Goal: Task Accomplishment & Management: Manage account settings

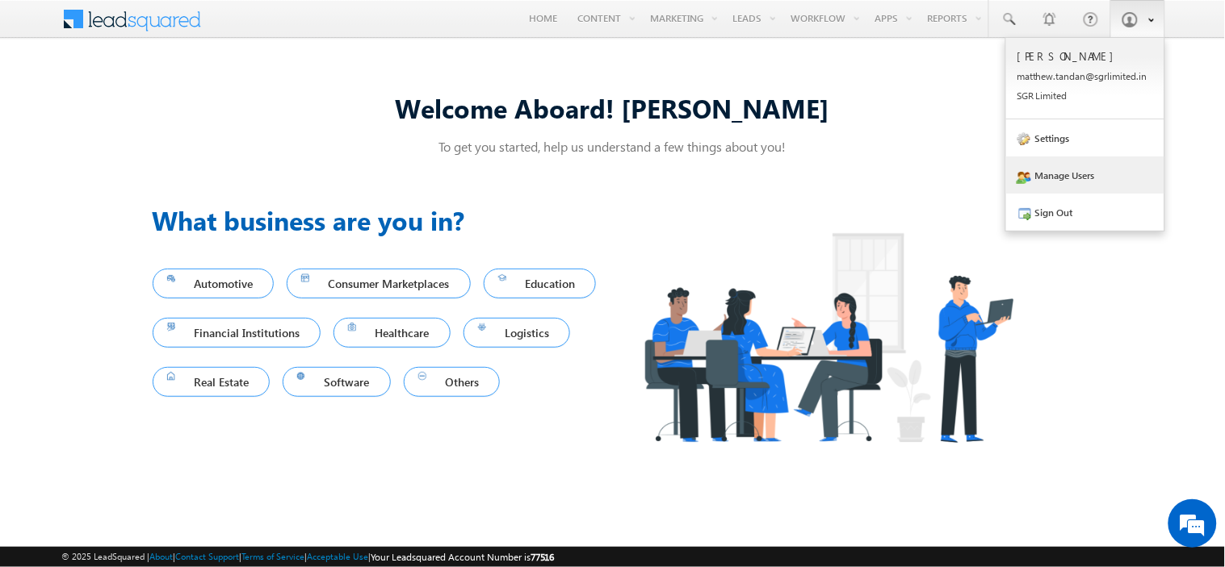
click at [1085, 176] on link "Manage Users" at bounding box center [1085, 175] width 158 height 37
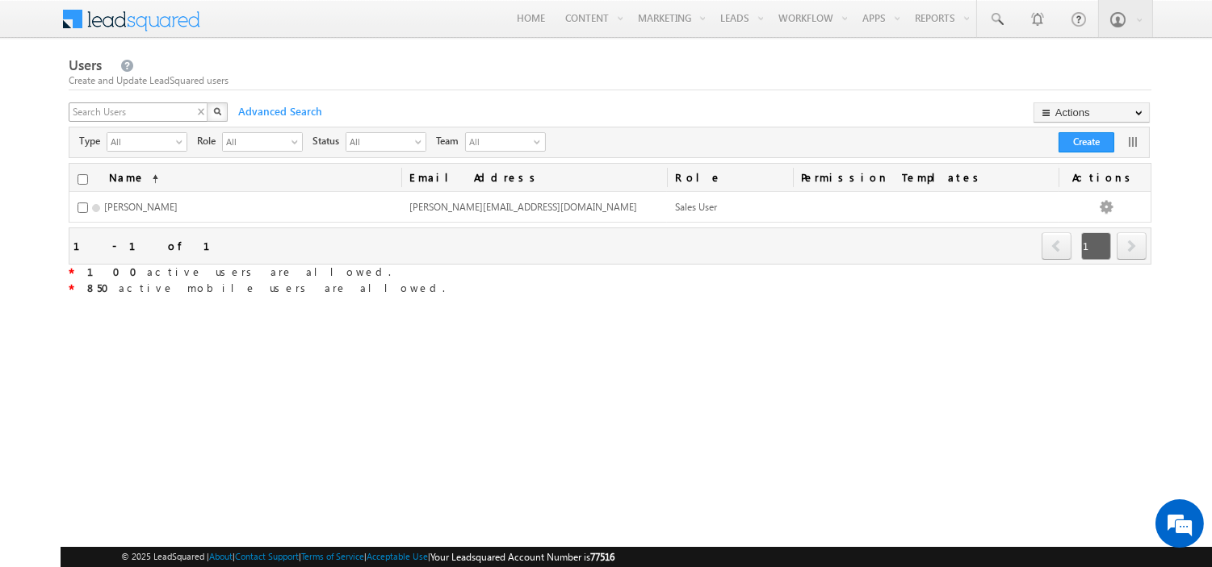
click at [199, 111] on div "X" at bounding box center [149, 114] width 161 height 23
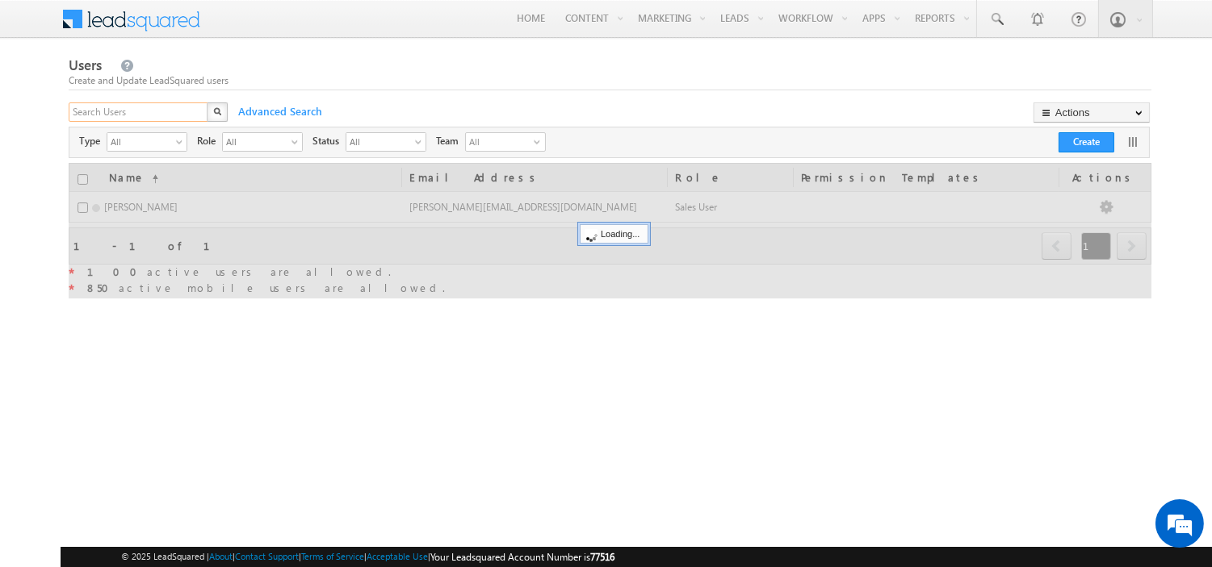
click at [199, 111] on input "text" at bounding box center [139, 112] width 140 height 19
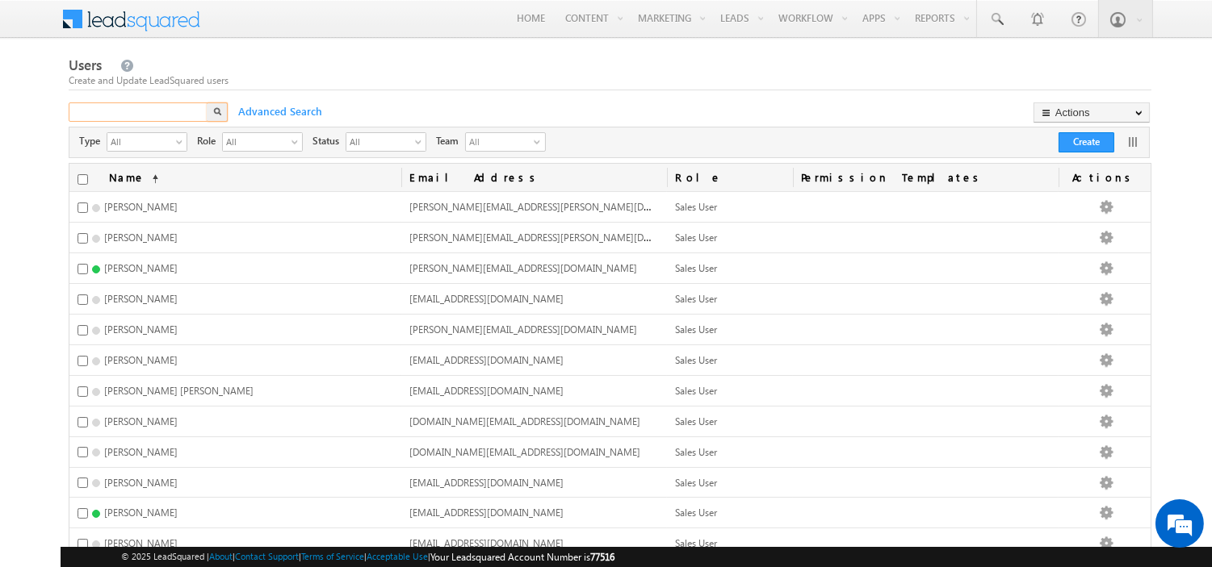
paste input "[EMAIL_ADDRESS][PERSON_NAME][DOMAIN_NAME]"
type input "[EMAIL_ADDRESS][PERSON_NAME][DOMAIN_NAME]"
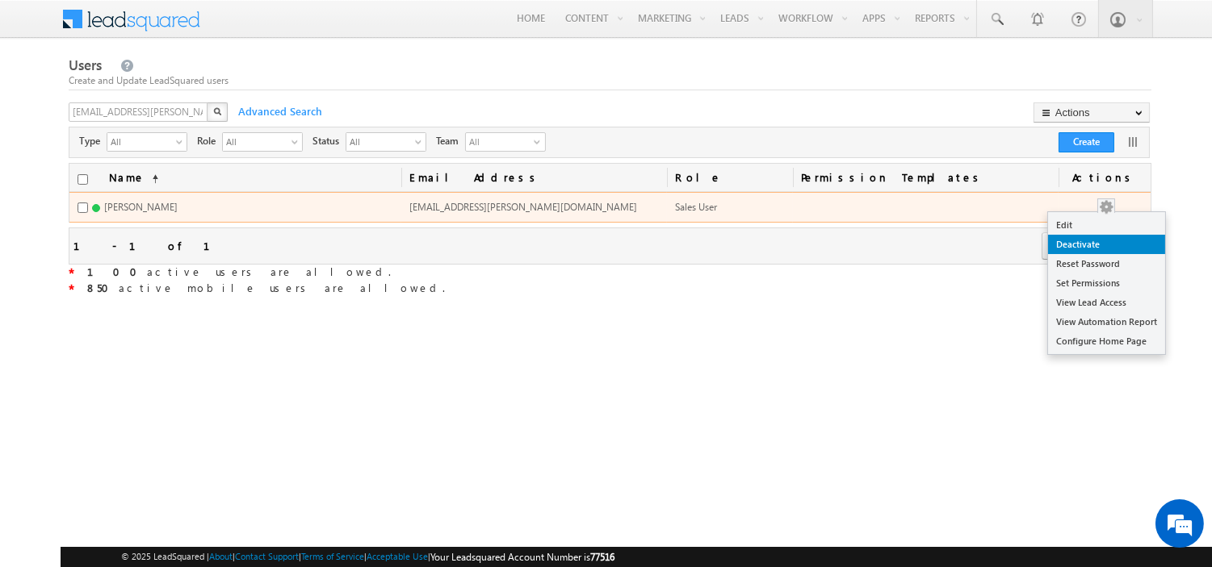
click at [1087, 244] on link "Deactivate" at bounding box center [1106, 244] width 117 height 19
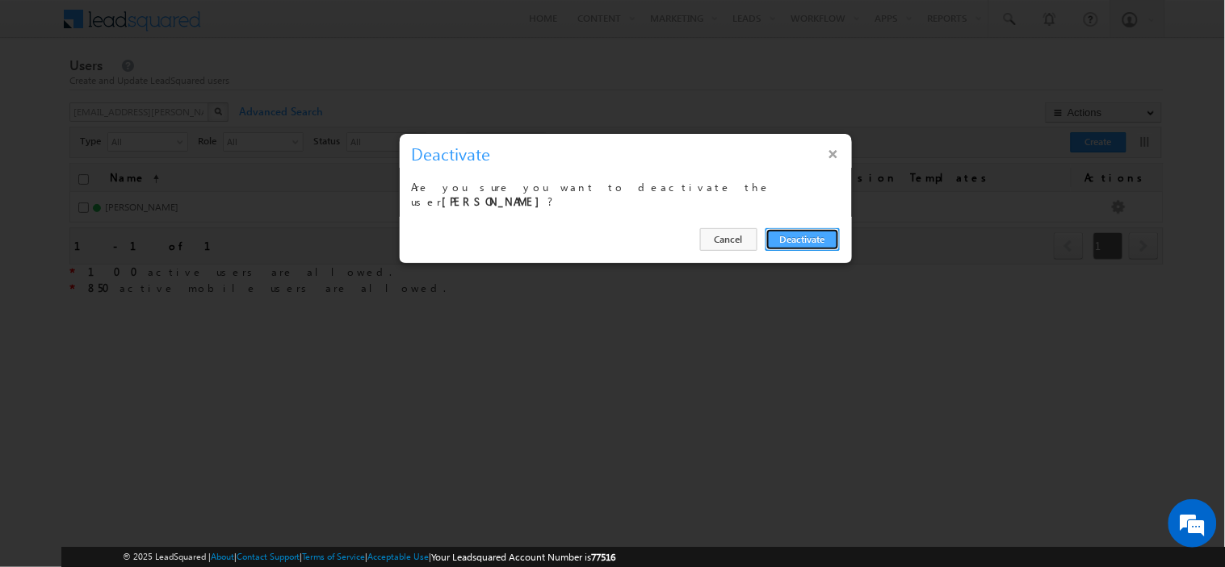
click at [800, 229] on button "Deactivate" at bounding box center [802, 239] width 74 height 23
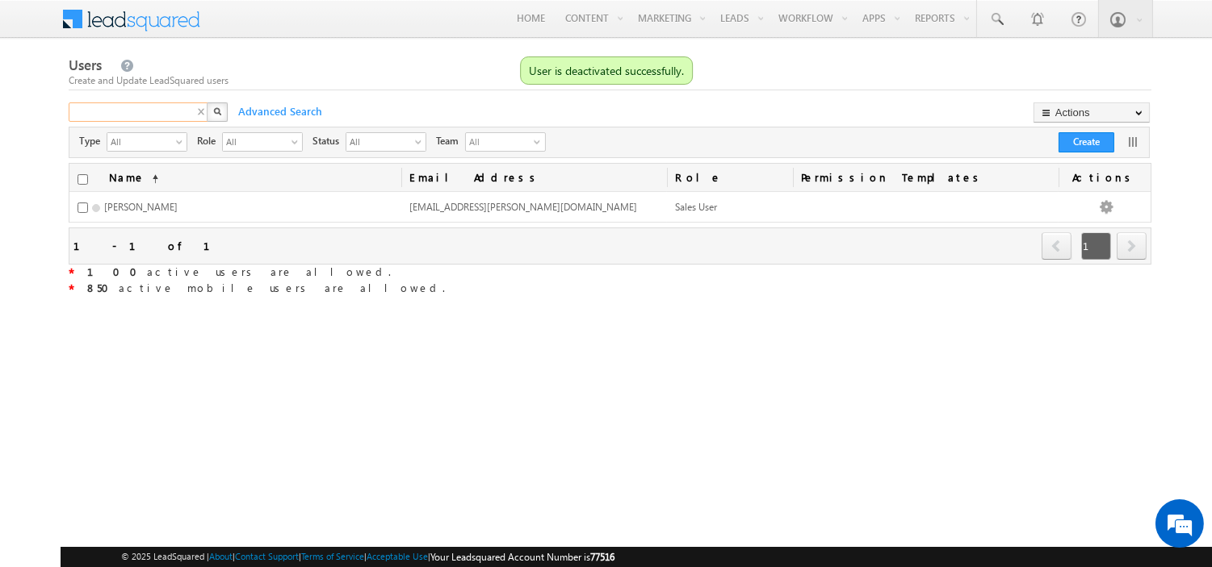
click at [203, 109] on div "X" at bounding box center [149, 114] width 161 height 23
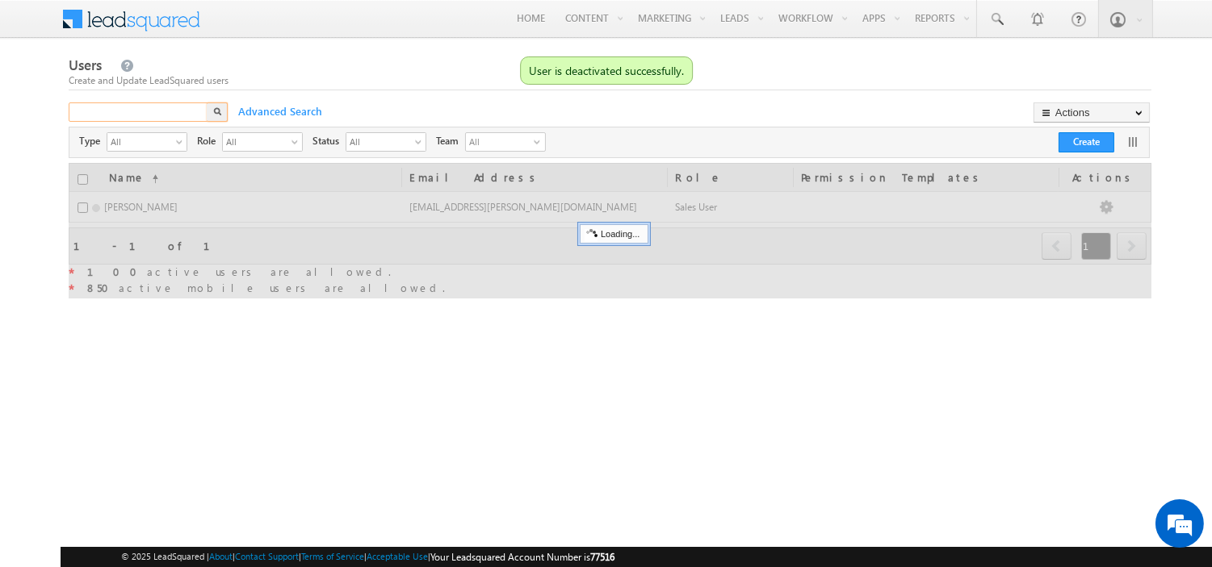
click at [203, 109] on input "text" at bounding box center [139, 112] width 140 height 19
paste input "[EMAIL_ADDRESS][DOMAIN_NAME]"
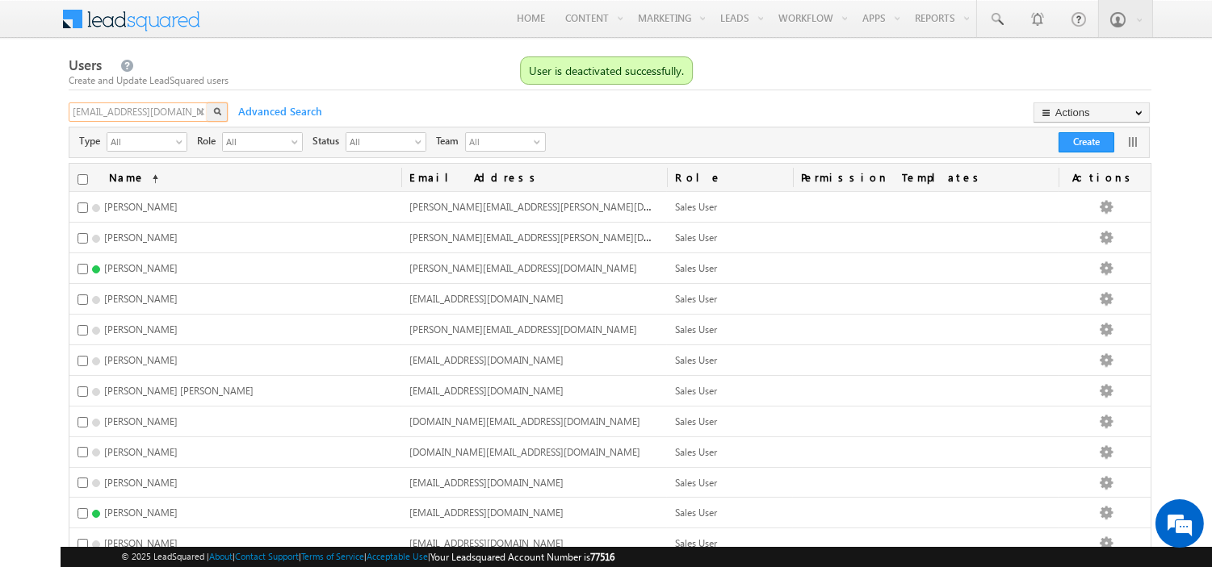
type input "[EMAIL_ADDRESS][DOMAIN_NAME]"
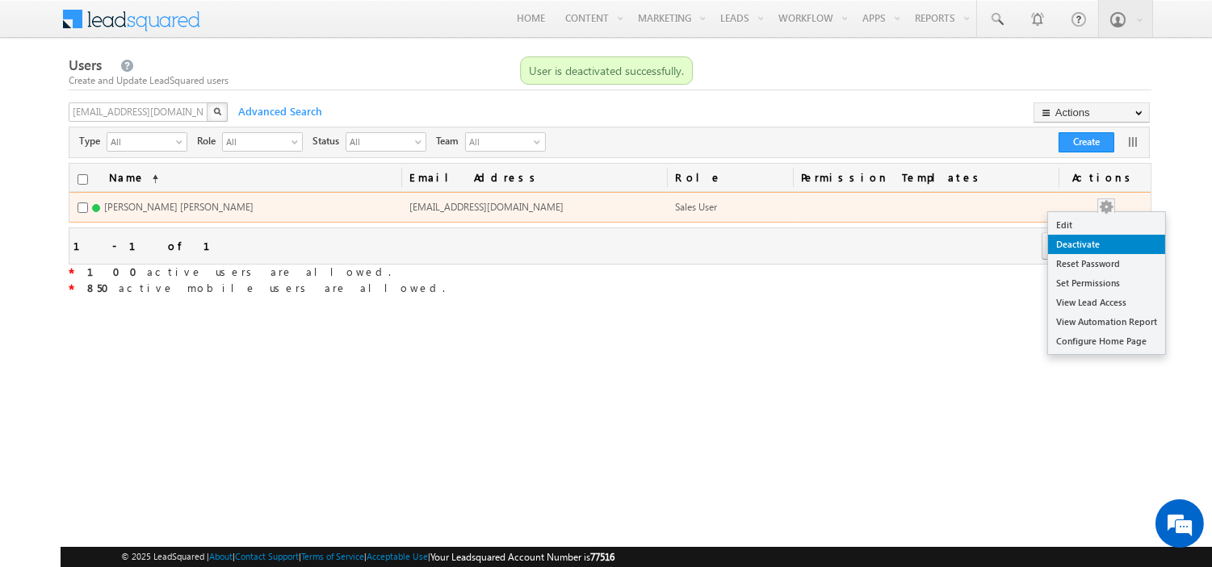
click at [1106, 245] on link "Deactivate" at bounding box center [1106, 244] width 117 height 19
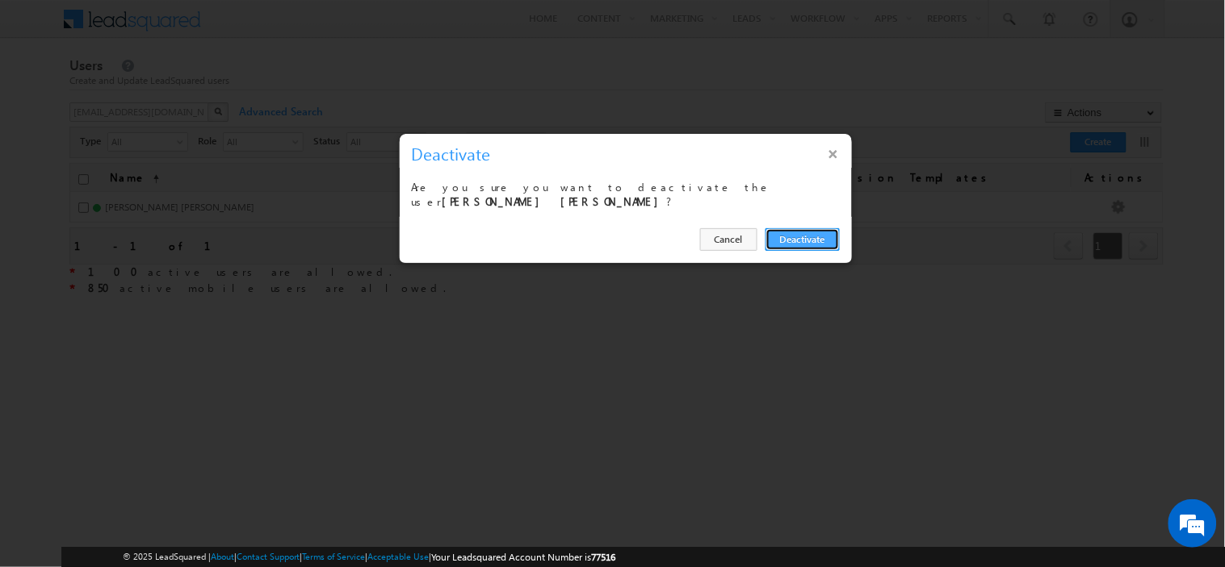
click at [796, 235] on button "Deactivate" at bounding box center [802, 239] width 74 height 23
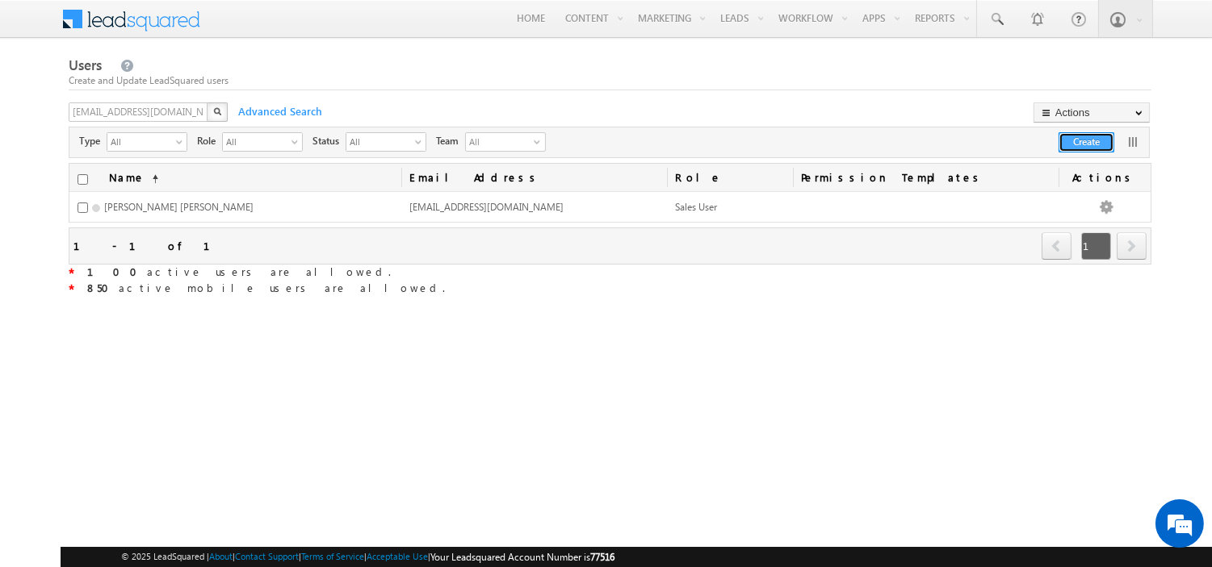
click at [1076, 142] on button "Create" at bounding box center [1086, 142] width 56 height 20
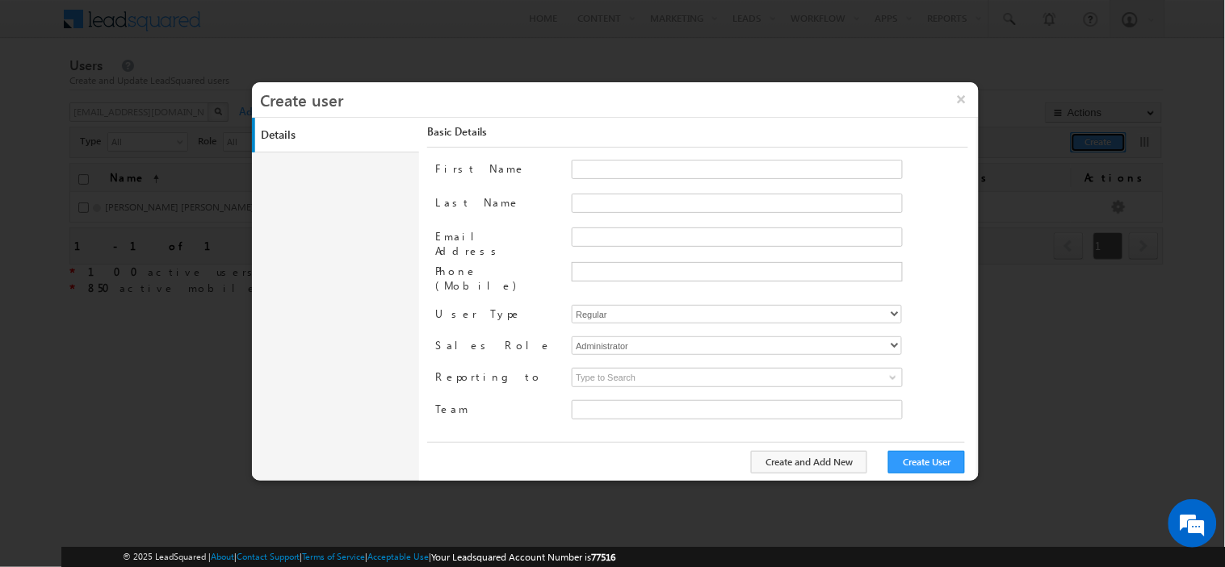
type input "30e6ca1a-2f90-11ef-b6b6-021c14776133"
click at [611, 235] on input "Email Address" at bounding box center [737, 237] width 331 height 19
paste input "[PERSON_NAME][EMAIL_ADDRESS][PERSON_NAME][DOMAIN_NAME]"
type input "[PERSON_NAME][EMAIL_ADDRESS][PERSON_NAME][DOMAIN_NAME]"
click at [657, 165] on input "First Name" at bounding box center [737, 169] width 331 height 19
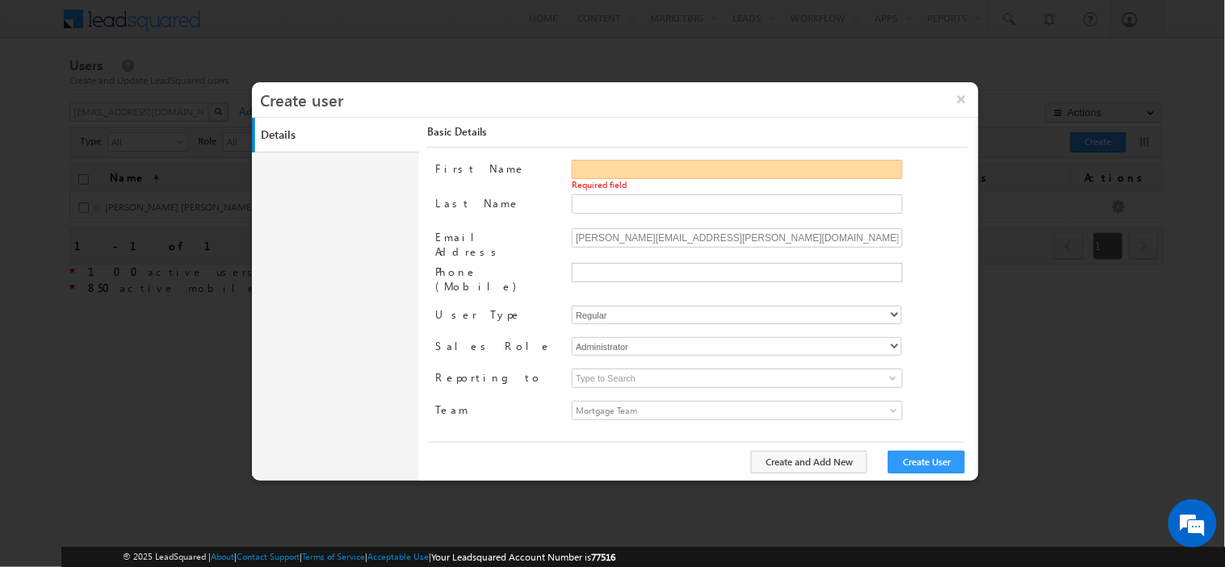
paste input "[PERSON_NAME]"
type input "[PERSON_NAME]"
paste input "Fakirmahammad"
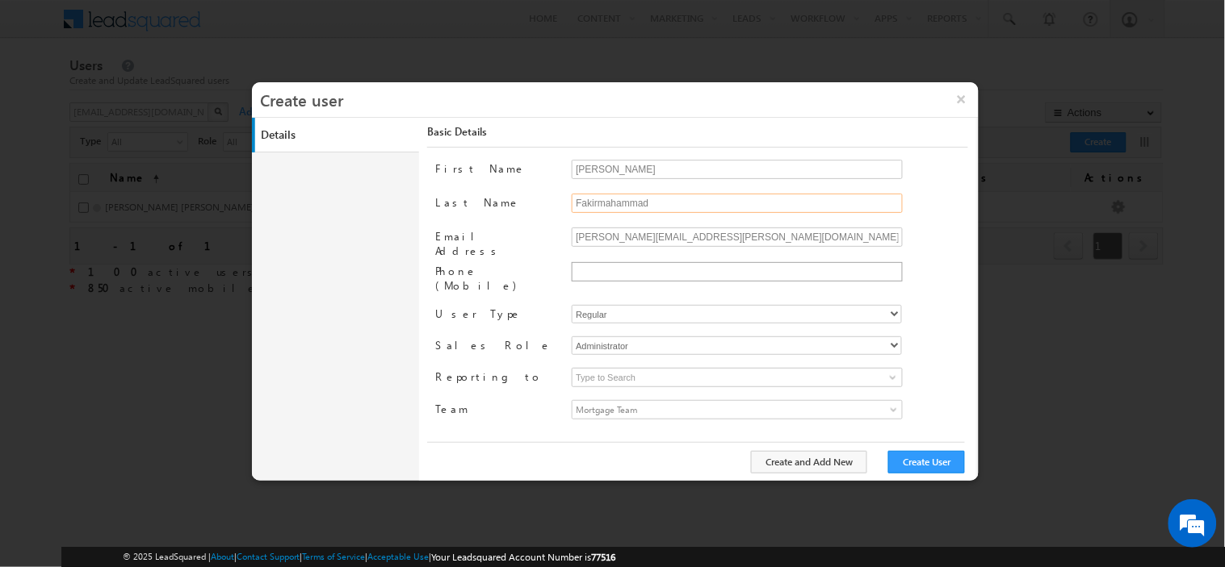
type input "Fakirmahammad"
click at [662, 270] on input "text" at bounding box center [735, 271] width 323 height 13
paste input "6353121698"
type input "[PHONE_NUMBER]"
click at [659, 305] on select "Regular Mobile" at bounding box center [737, 314] width 330 height 19
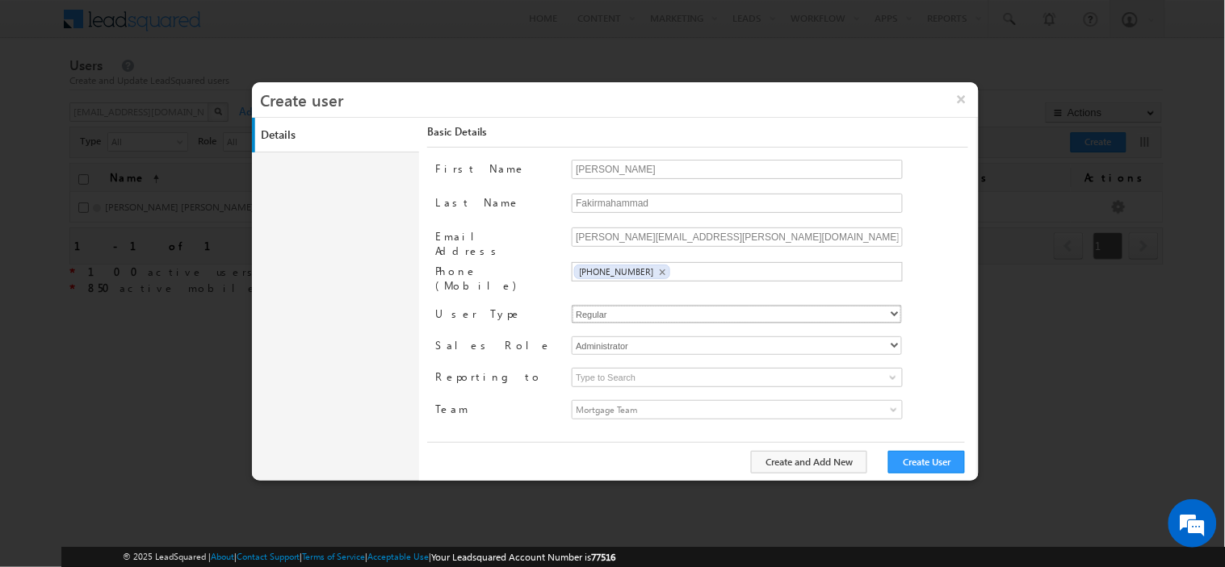
select select "1"
click at [572, 305] on select "Regular Mobile" at bounding box center [737, 314] width 330 height 19
click at [612, 339] on select "Administrator Marketing User Sales Manager Sales User" at bounding box center [737, 346] width 330 height 19
select select "Sales_User"
click at [572, 337] on select "Administrator Marketing User Sales Manager Sales User" at bounding box center [737, 346] width 330 height 19
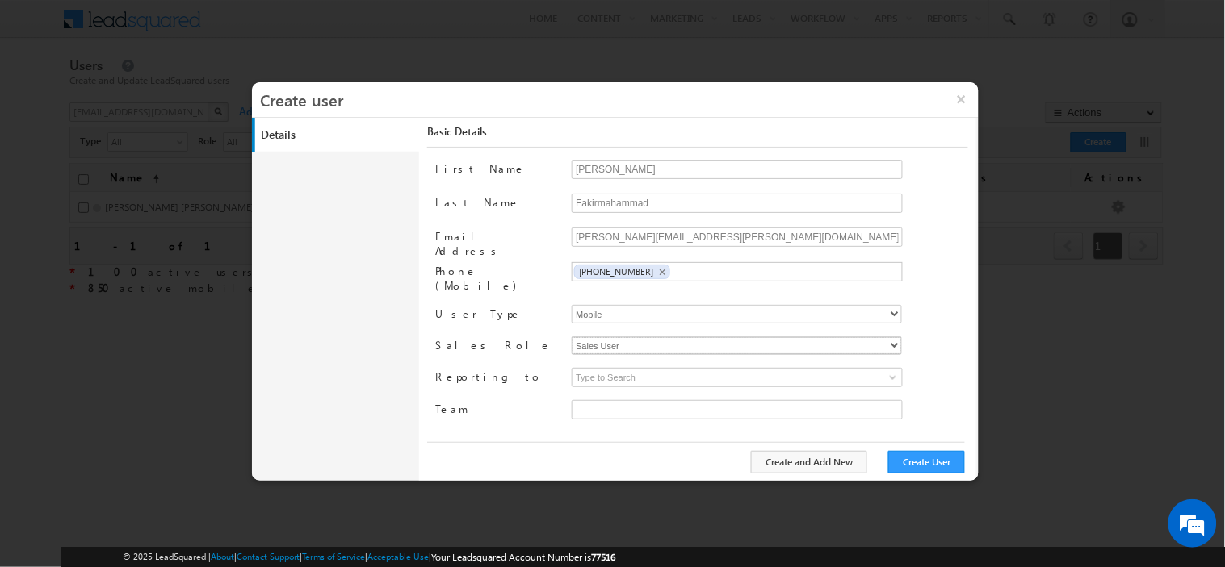
type input "30e6ca1a-2f90-11ef-b6b6-021c14776133"
click at [663, 368] on input at bounding box center [737, 377] width 331 height 19
paste input "[PERSON_NAME]"
type input "[PERSON_NAME]"
click at [662, 404] on span "Mortgage Team" at bounding box center [695, 410] width 247 height 18
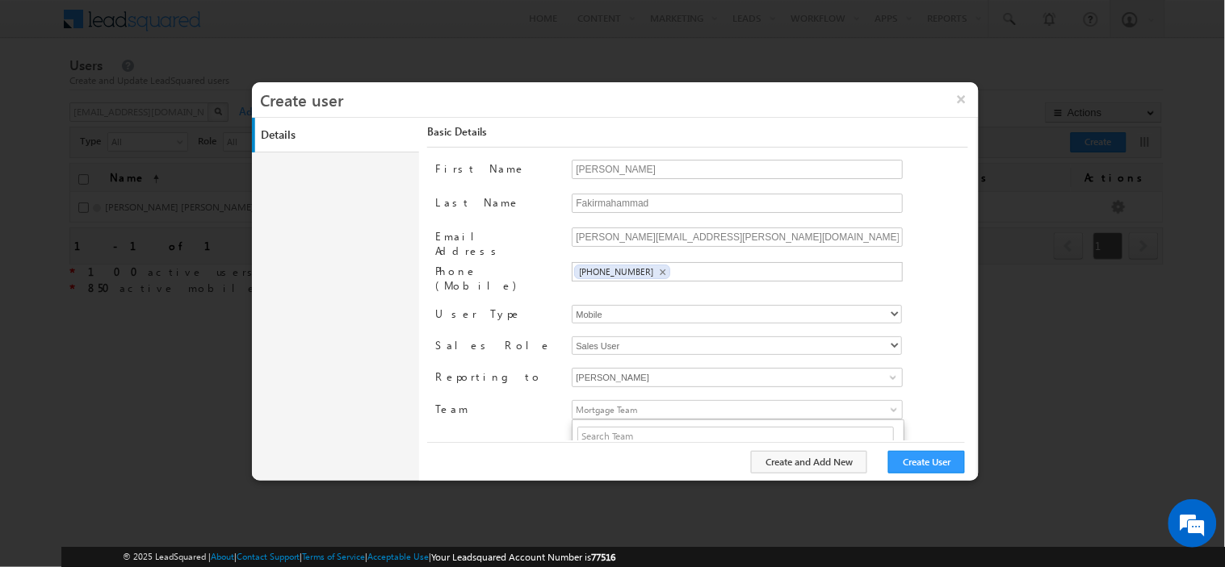
scroll to position [130, 0]
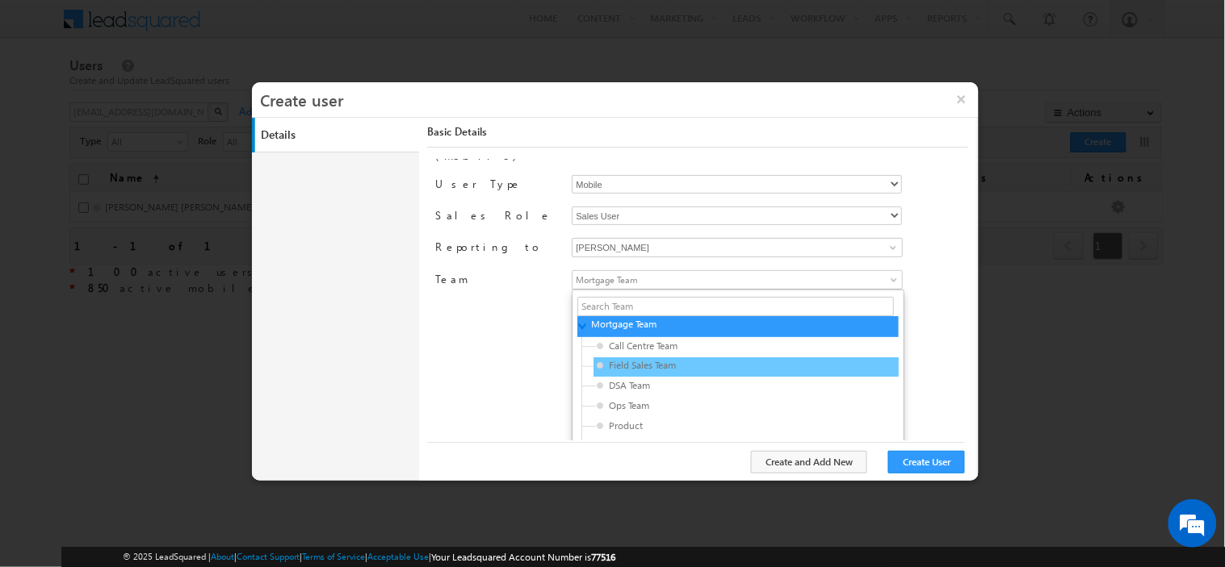
click at [648, 358] on span "Field Sales Team" at bounding box center [673, 365] width 153 height 15
type input "3f196cfc-3465-11ef-b6b6-021c14776133"
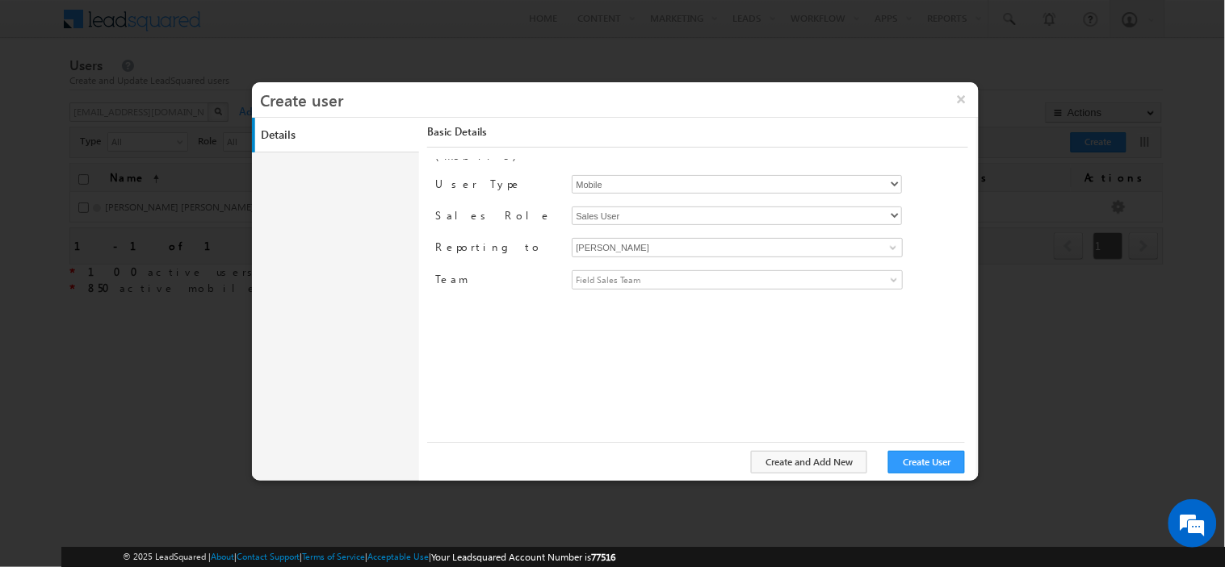
scroll to position [0, 0]
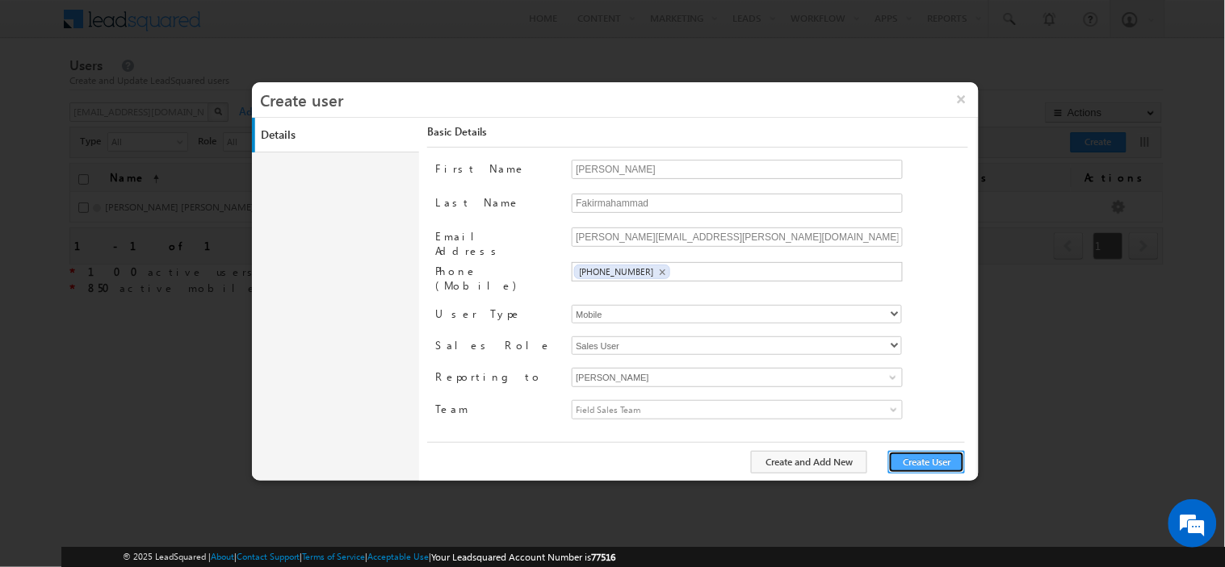
click at [901, 470] on button "Create User" at bounding box center [926, 462] width 77 height 23
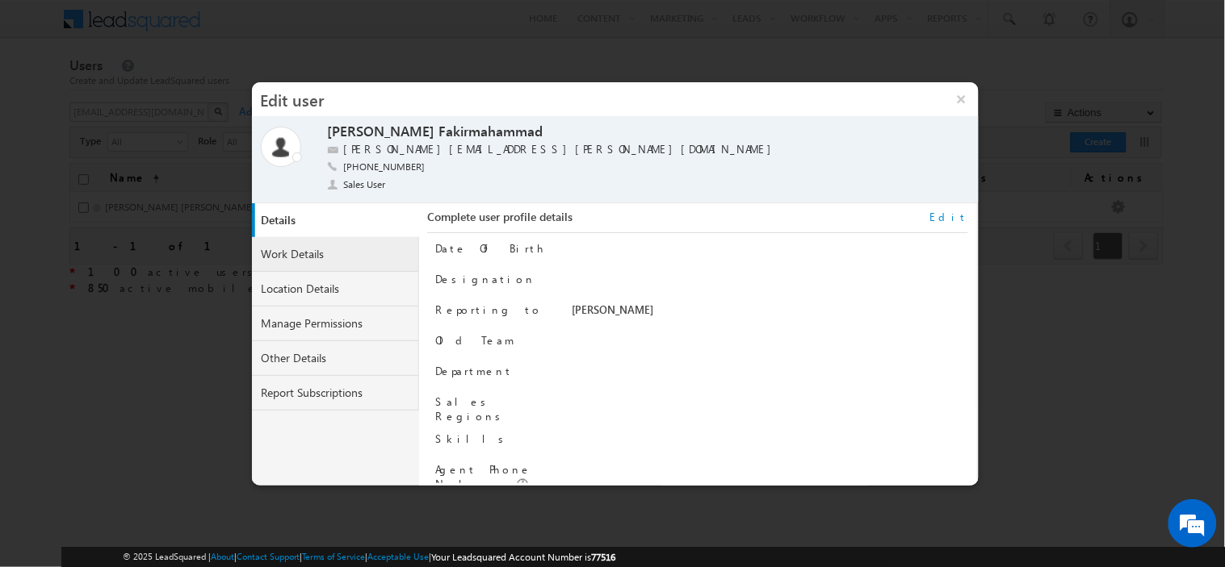
click at [304, 252] on link "Work Details" at bounding box center [336, 254] width 168 height 35
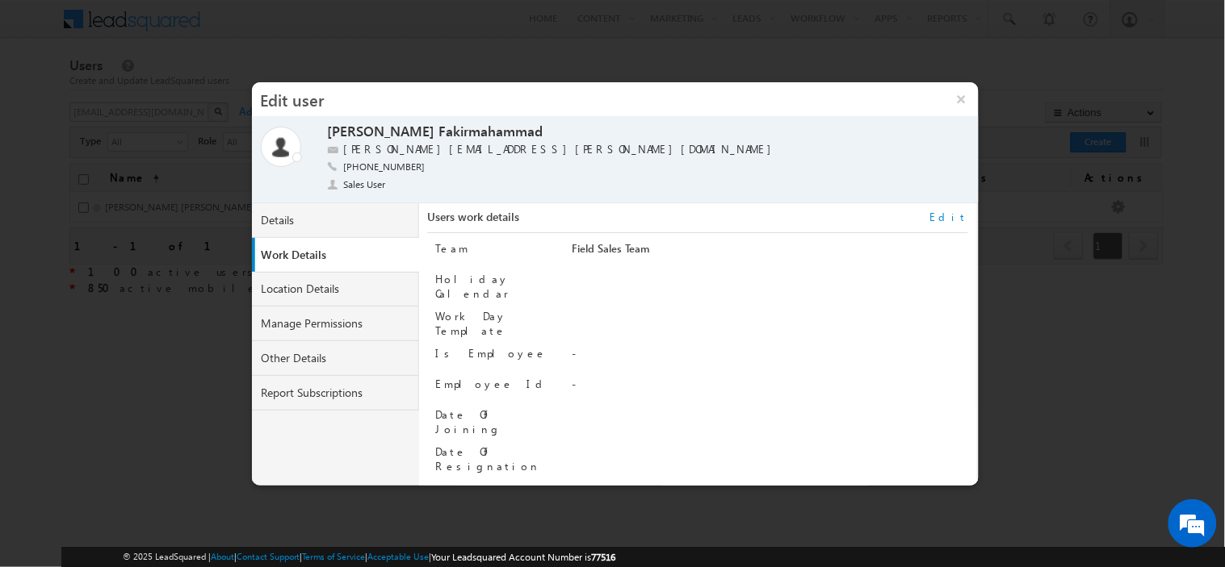
click at [957, 214] on link "Edit" at bounding box center [949, 217] width 38 height 15
click at [620, 377] on input "Employee Id" at bounding box center [737, 386] width 331 height 19
paste input "SGR5287"
type input "SGR5287"
click at [932, 467] on button "Save" at bounding box center [939, 464] width 49 height 23
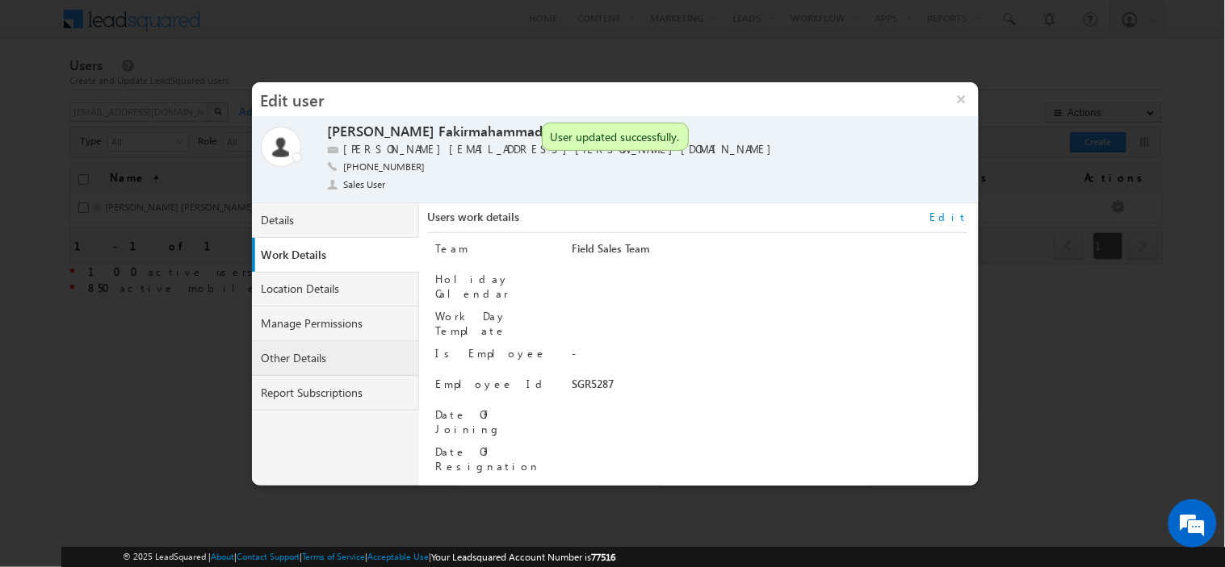
click at [333, 361] on link "Other Details" at bounding box center [336, 358] width 168 height 35
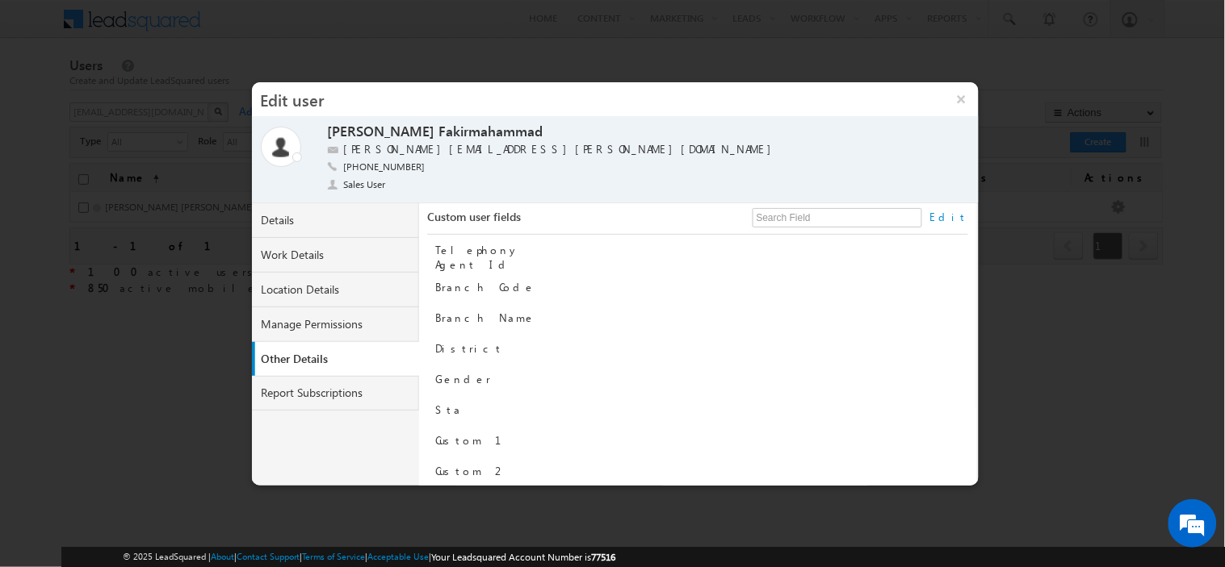
click at [957, 216] on link "Edit" at bounding box center [949, 217] width 38 height 15
click at [664, 313] on input "Branch Name" at bounding box center [737, 320] width 331 height 19
paste input "[GEOGRAPHIC_DATA]"
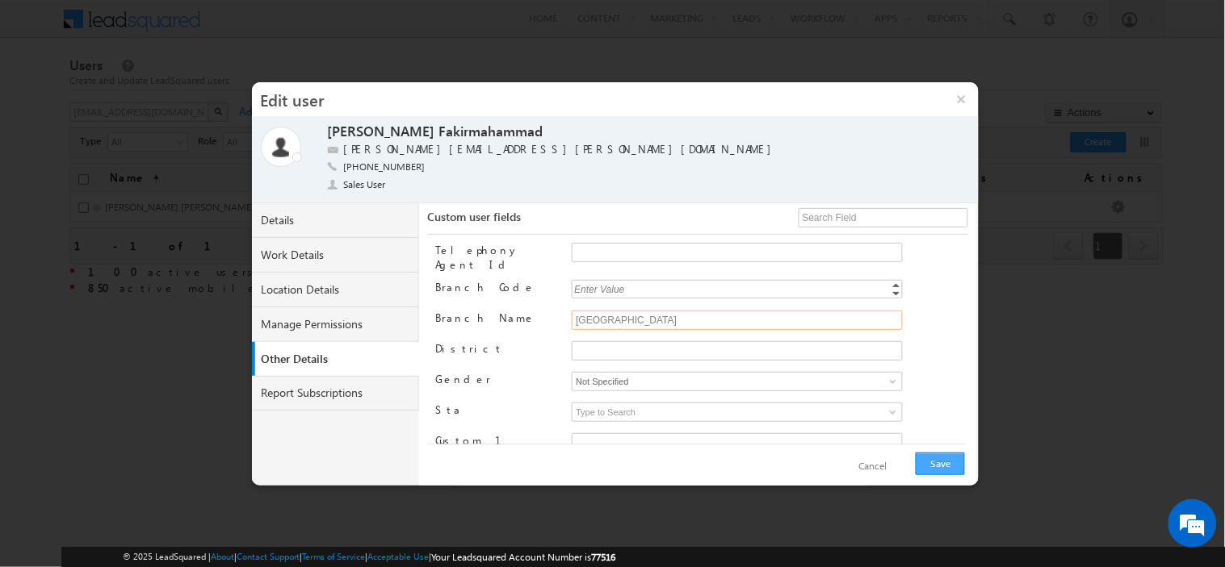
type input "[GEOGRAPHIC_DATA]"
click at [926, 454] on button "Save" at bounding box center [939, 464] width 49 height 23
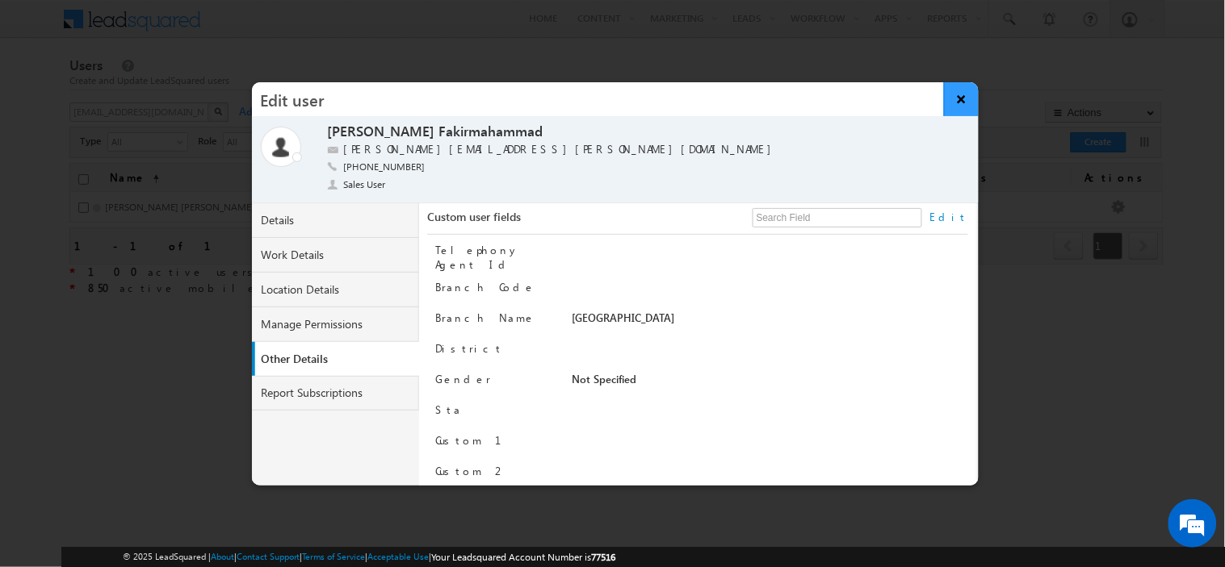
click at [962, 101] on button "×" at bounding box center [961, 99] width 35 height 34
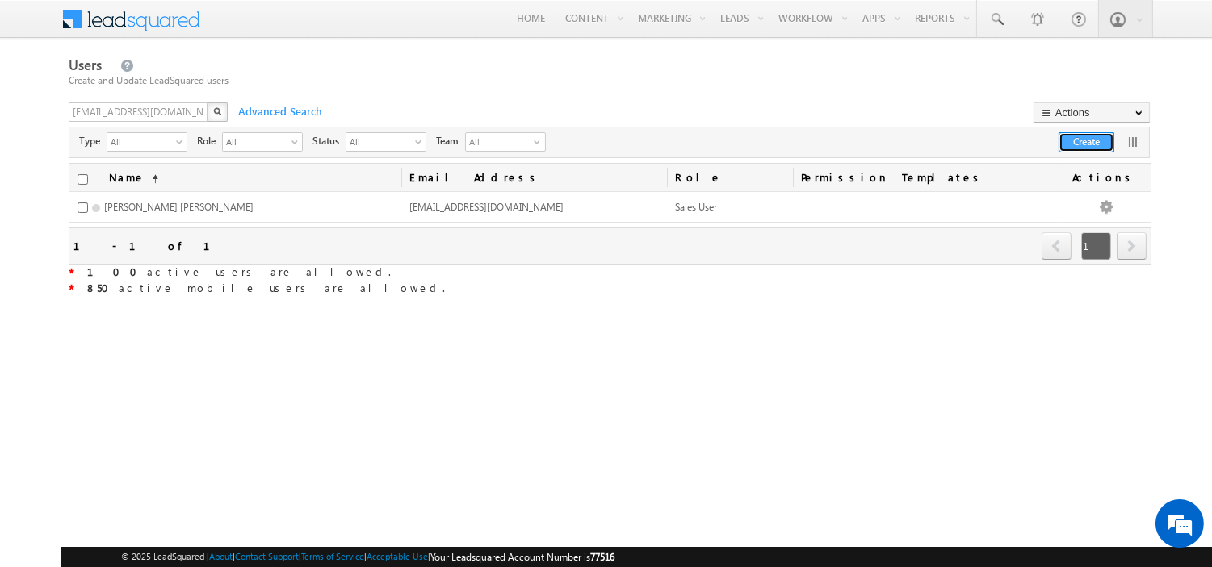
click at [1074, 143] on button "Create" at bounding box center [1086, 142] width 56 height 20
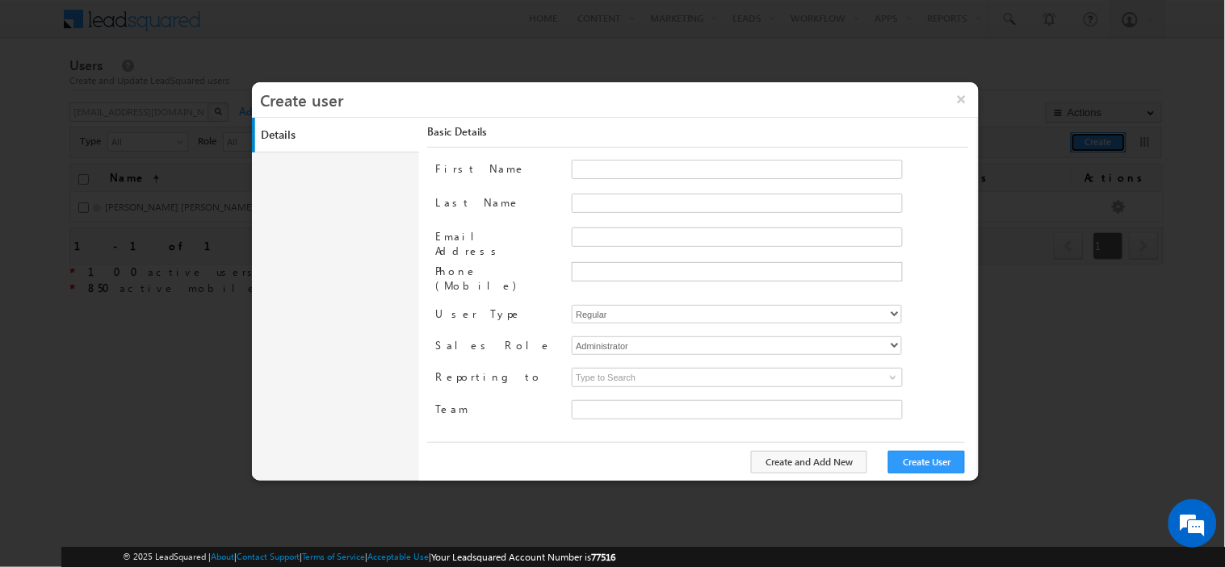
type input "30e6ca1a-2f90-11ef-b6b6-021c14776133"
paste input "[PERSON_NAME][EMAIL_ADDRESS][PERSON_NAME][DOMAIN_NAME]"
click at [593, 238] on input "[PERSON_NAME][EMAIL_ADDRESS][PERSON_NAME][DOMAIN_NAME]" at bounding box center [737, 237] width 331 height 19
type input "[PERSON_NAME][EMAIL_ADDRESS][PERSON_NAME][DOMAIN_NAME]"
click at [608, 180] on span at bounding box center [770, 184] width 396 height 11
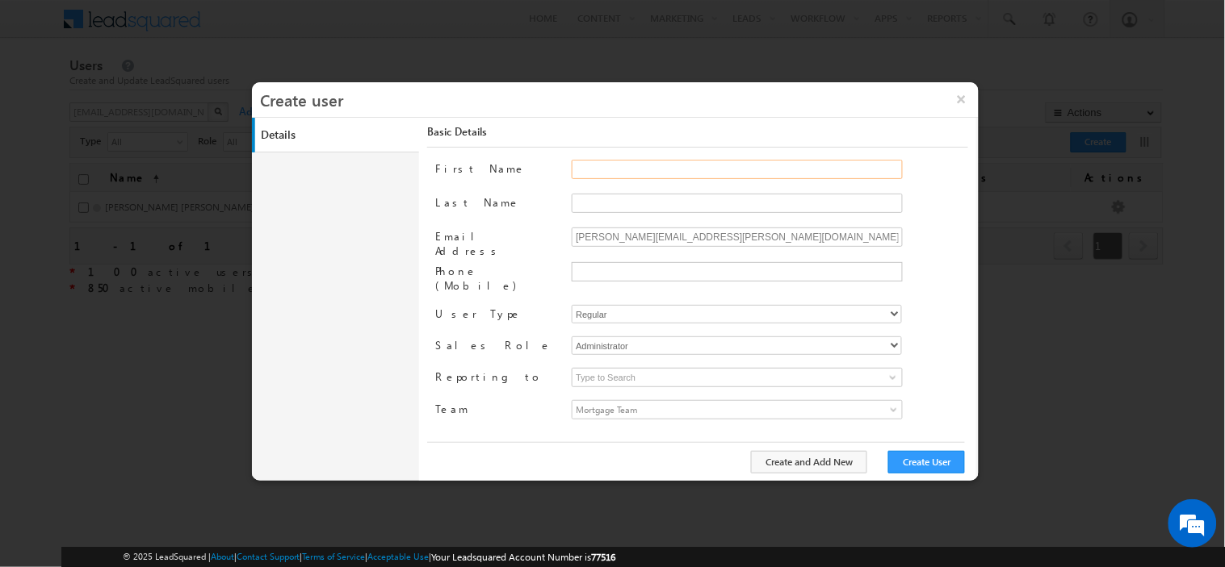
click at [608, 172] on input "First Name" at bounding box center [737, 169] width 331 height 19
paste input "[PERSON_NAME] D/o [PERSON_NAME]"
type input "[PERSON_NAME] D/o"
paste input "Satish"
type input "Satish"
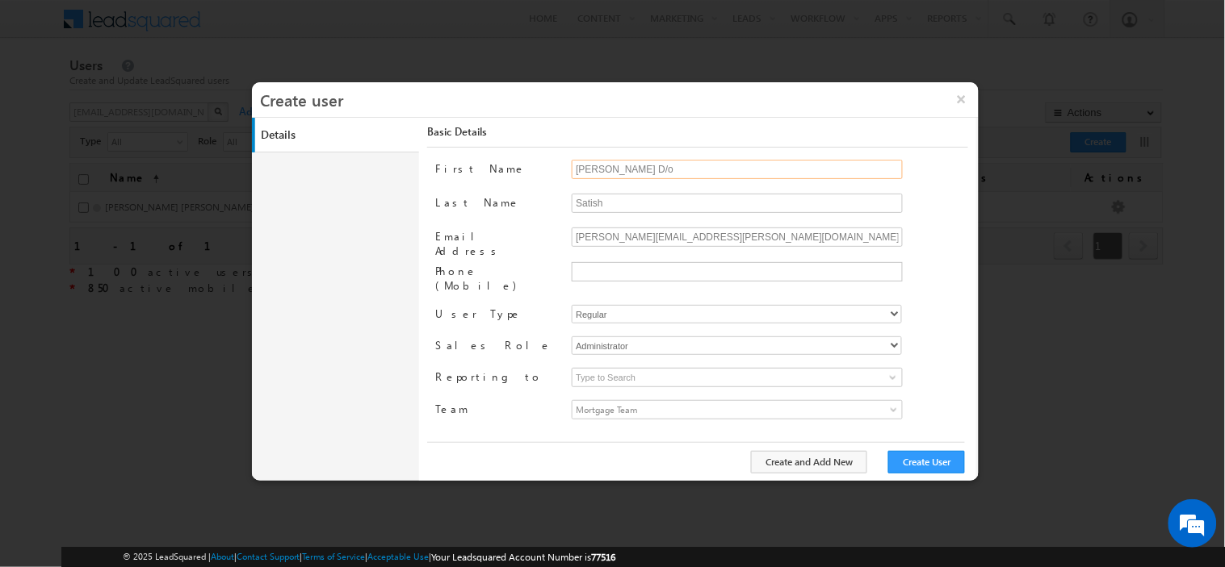
drag, startPoint x: 631, startPoint y: 171, endPoint x: 615, endPoint y: 163, distance: 18.1
click at [615, 163] on input "[PERSON_NAME] D/o" at bounding box center [737, 169] width 331 height 19
type input "[PERSON_NAME]"
click at [609, 270] on input "text" at bounding box center [735, 271] width 323 height 13
paste input "7419331933"
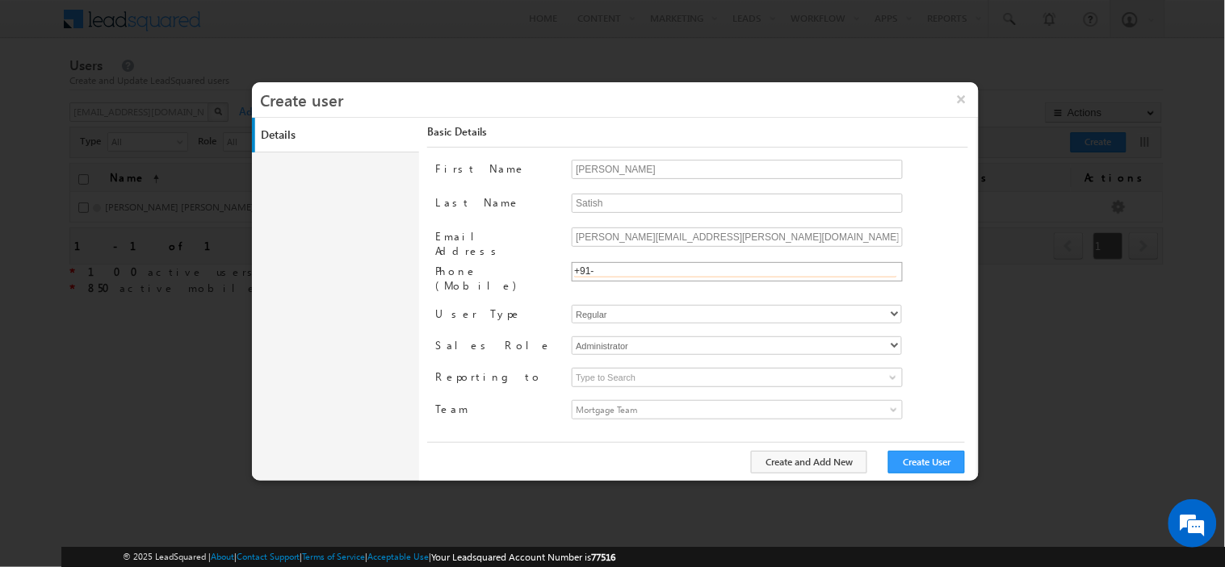
type input "[PHONE_NUMBER]"
click at [609, 305] on select "Regular Mobile" at bounding box center [737, 314] width 330 height 19
select select "1"
click at [572, 305] on select "Regular Mobile" at bounding box center [737, 314] width 330 height 19
click at [625, 337] on select "Administrator Marketing User Sales Manager Sales User" at bounding box center [737, 346] width 330 height 19
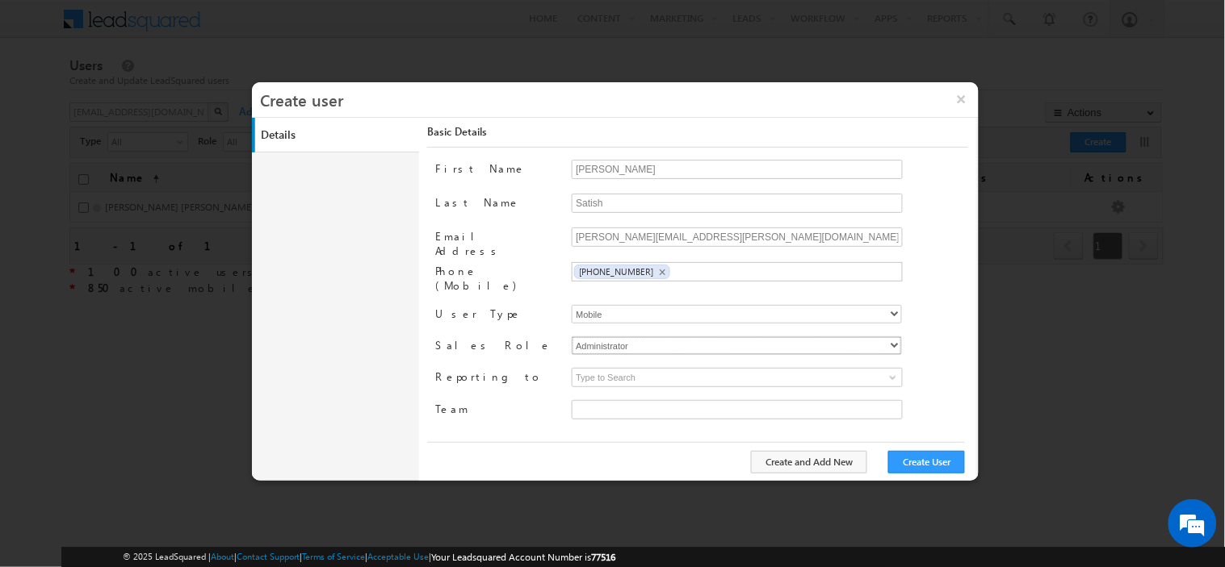
type input "30e6ca1a-2f90-11ef-b6b6-021c14776133"
select select "Sales_User"
click at [572, 337] on select "Administrator Marketing User Sales Manager Sales User" at bounding box center [737, 346] width 330 height 19
type input "30e6ca1a-2f90-11ef-b6b6-021c14776133"
click at [657, 375] on input at bounding box center [737, 377] width 331 height 19
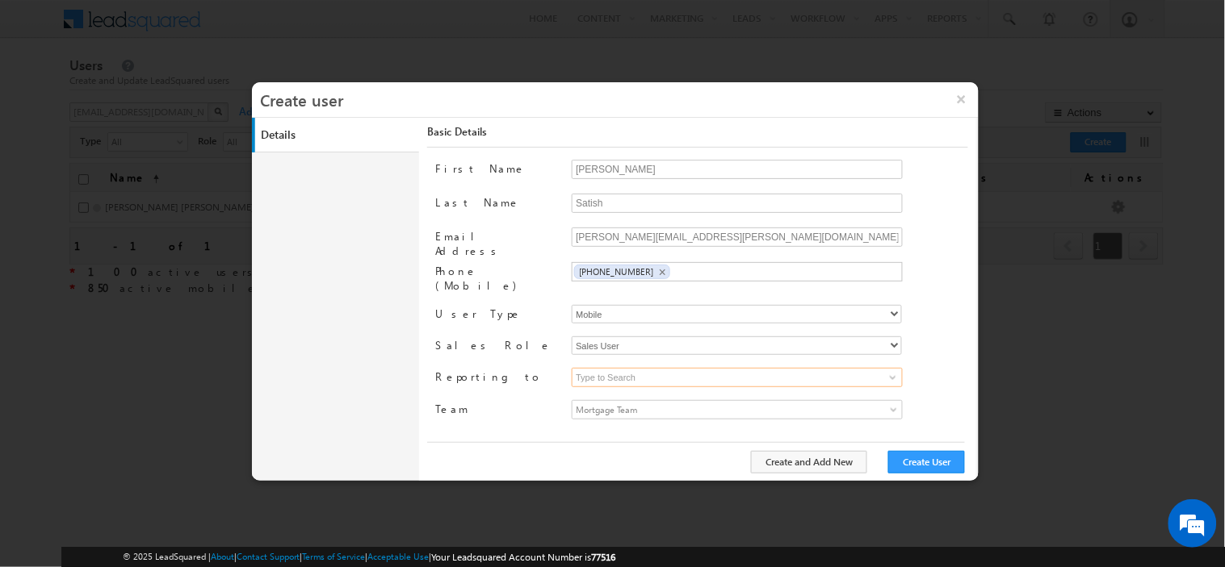
paste input "[PERSON_NAME]"
type input "[PERSON_NAME]"
click at [655, 404] on span "Mortgage Team" at bounding box center [695, 410] width 247 height 18
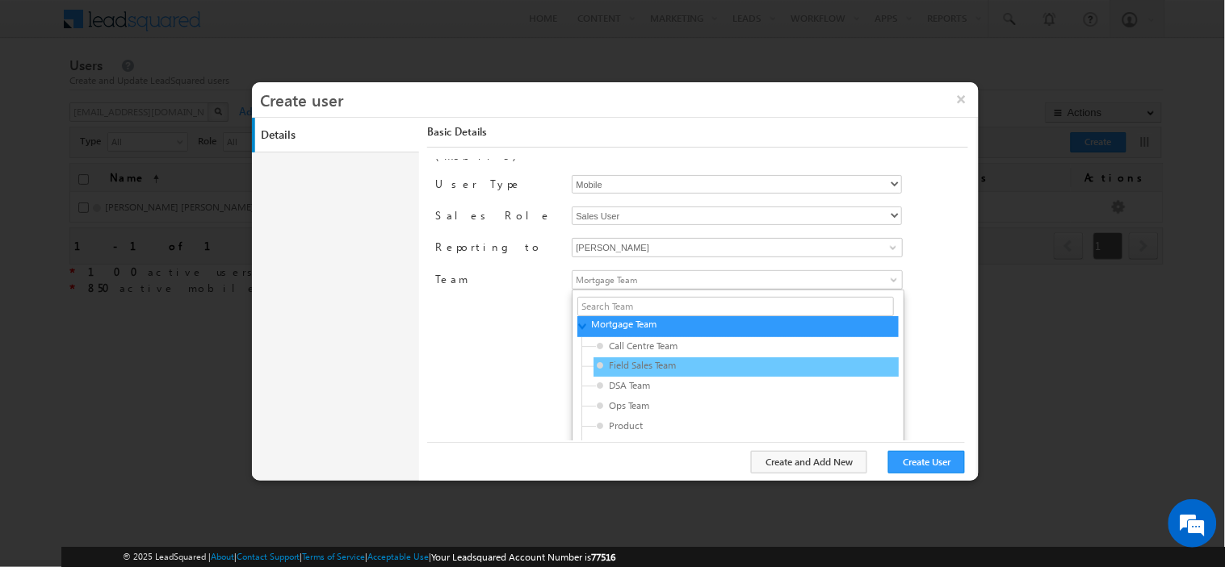
click at [654, 358] on span "Field Sales Team" at bounding box center [673, 365] width 153 height 15
type input "3f196cfc-3465-11ef-b6b6-021c14776133"
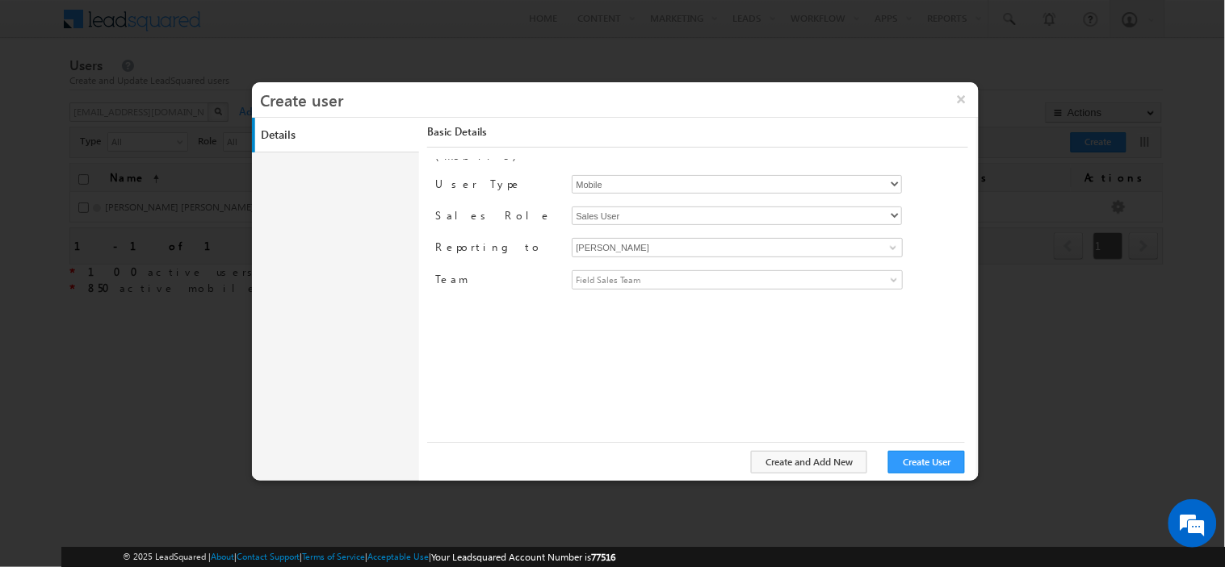
scroll to position [0, 0]
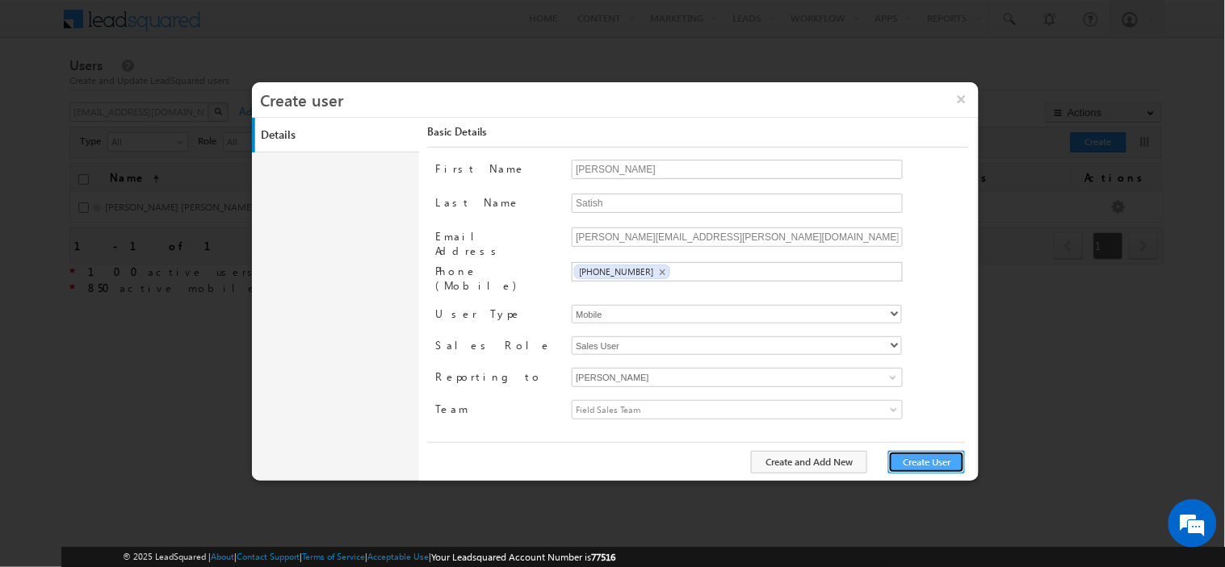
click at [901, 464] on button "Create User" at bounding box center [926, 462] width 77 height 23
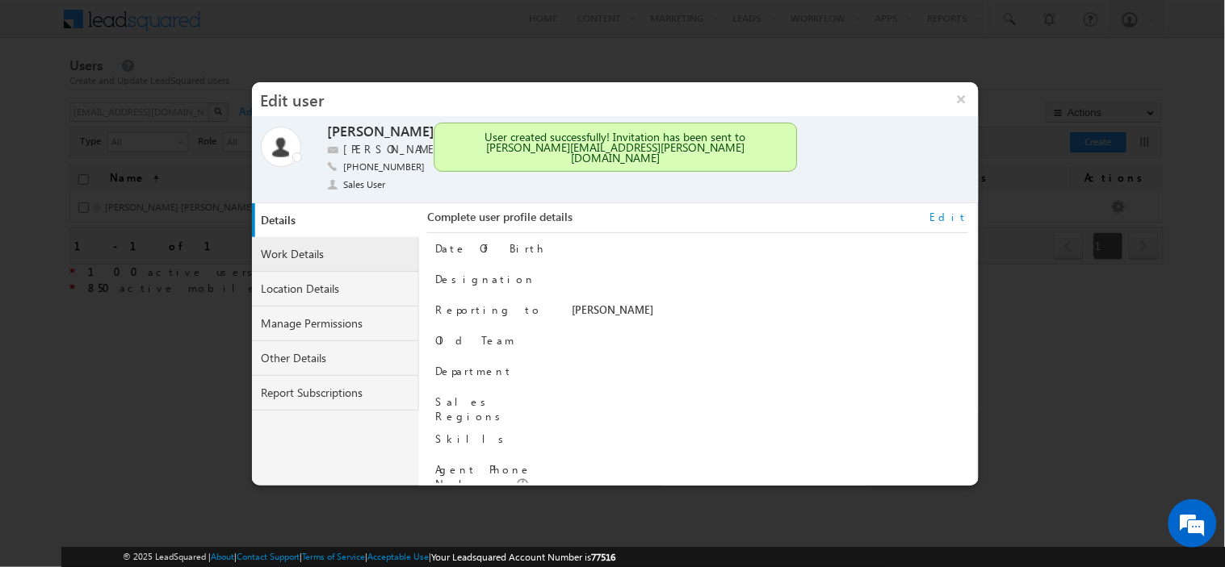
click at [316, 262] on link "Work Details" at bounding box center [336, 254] width 168 height 35
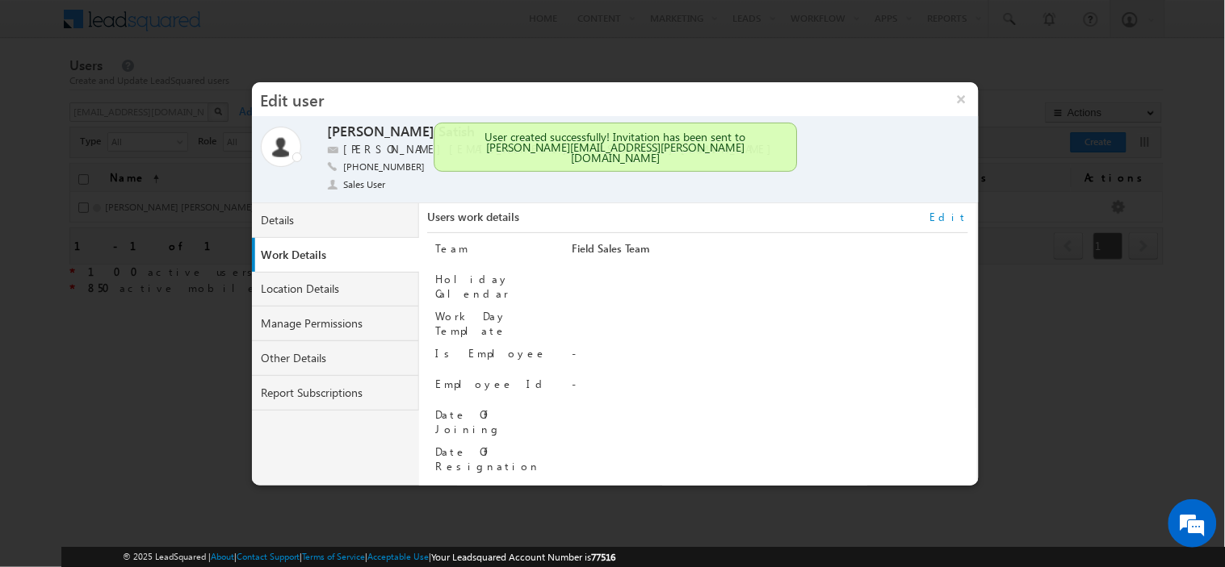
click at [953, 219] on link "Edit" at bounding box center [949, 217] width 38 height 15
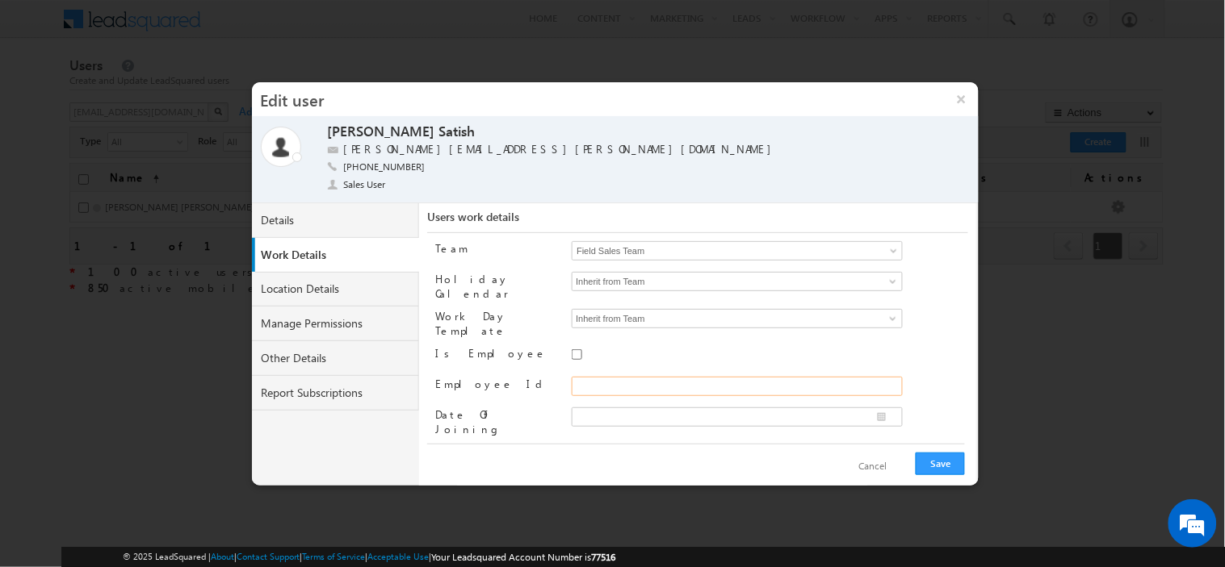
click at [639, 377] on input "Employee Id" at bounding box center [737, 386] width 331 height 19
paste input "SGR5289"
type input "SGR5289"
click at [943, 465] on button "Save" at bounding box center [939, 464] width 49 height 23
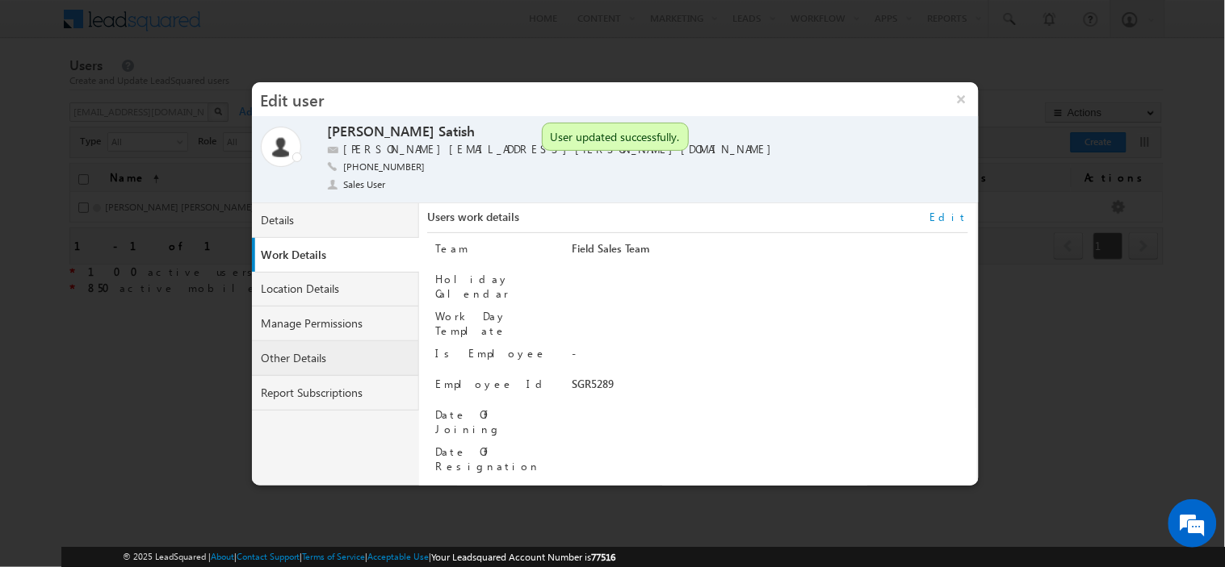
click at [315, 359] on link "Other Details" at bounding box center [336, 358] width 168 height 35
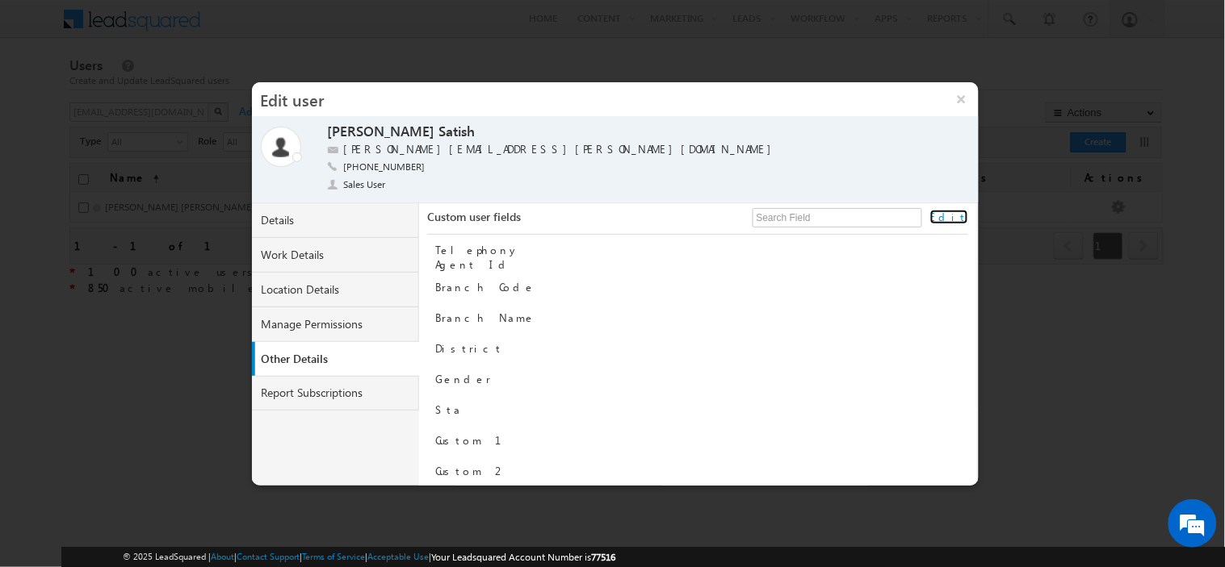
click at [963, 218] on link "Edit" at bounding box center [949, 217] width 38 height 15
click at [668, 313] on input "Branch Name" at bounding box center [737, 320] width 331 height 19
paste input "Panipat"
type input "Panipat"
click at [946, 468] on button "Save" at bounding box center [939, 464] width 49 height 23
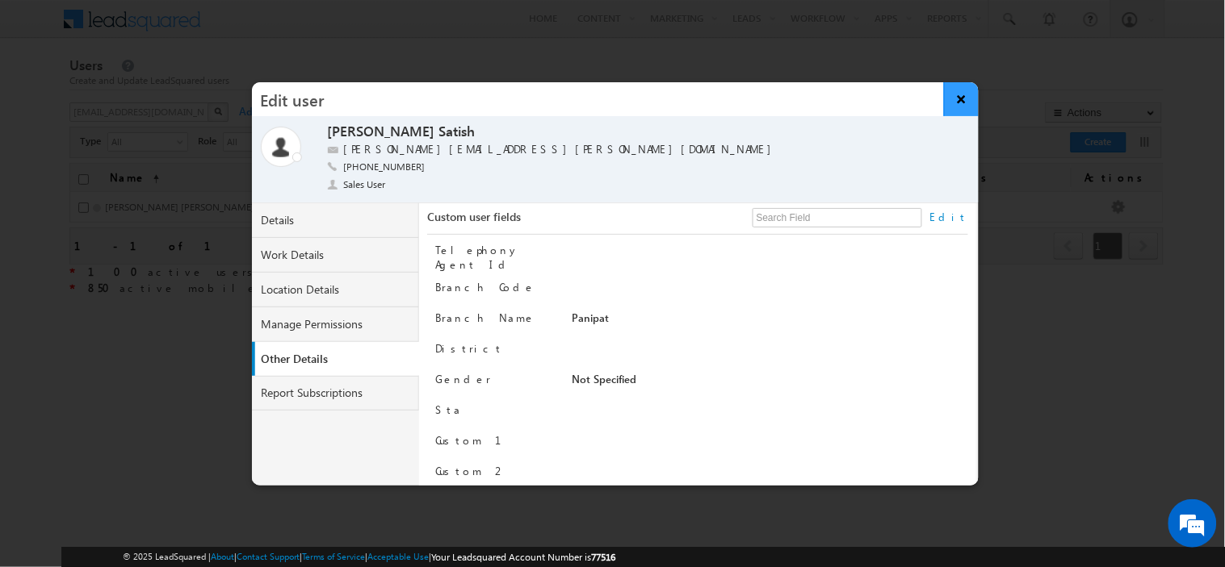
click at [967, 107] on button "×" at bounding box center [961, 99] width 35 height 34
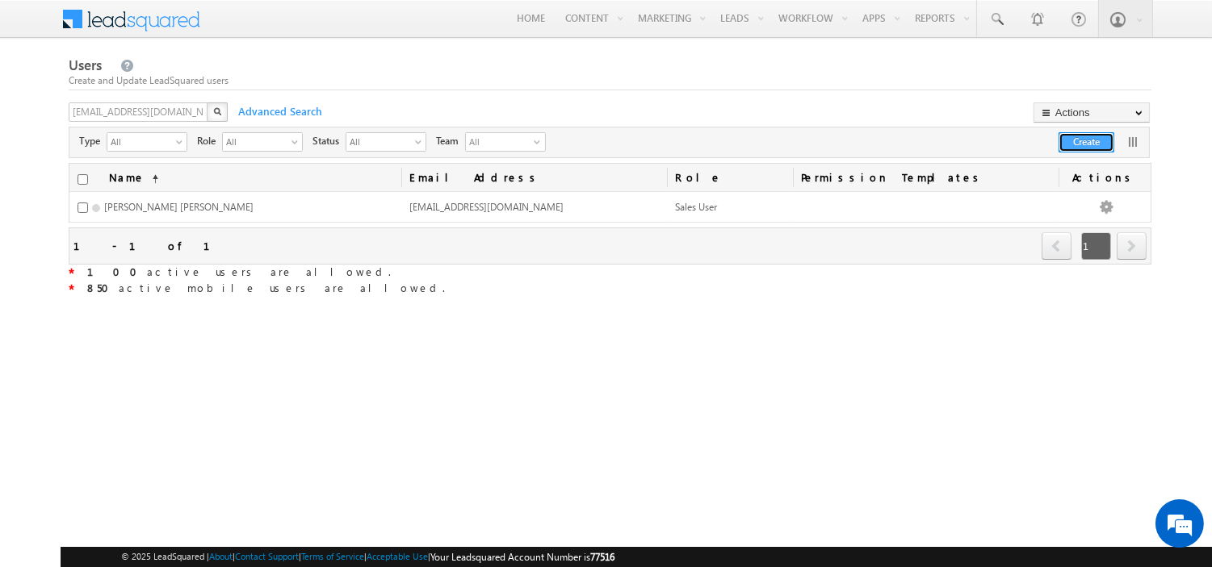
click at [1064, 138] on button "Create" at bounding box center [1086, 142] width 56 height 20
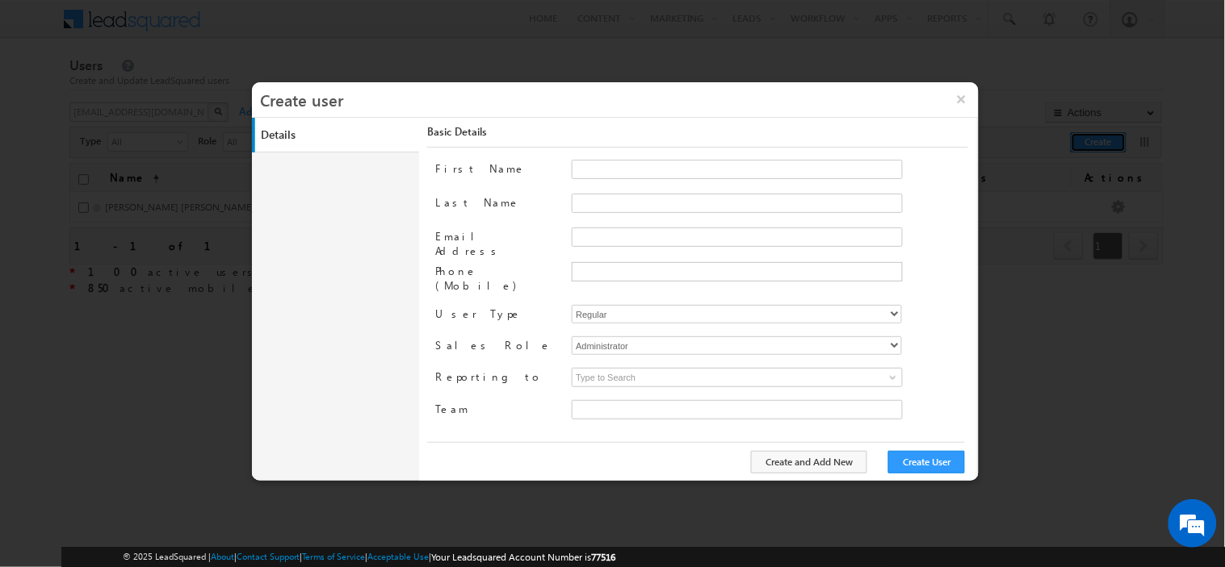
type input "30e6ca1a-2f90-11ef-b6b6-021c14776133"
click at [615, 229] on input "Email Address" at bounding box center [737, 237] width 331 height 19
paste input "[EMAIL_ADDRESS][PERSON_NAME][DOMAIN_NAME]"
type input "[EMAIL_ADDRESS][PERSON_NAME][DOMAIN_NAME]"
click at [630, 179] on span at bounding box center [770, 184] width 396 height 11
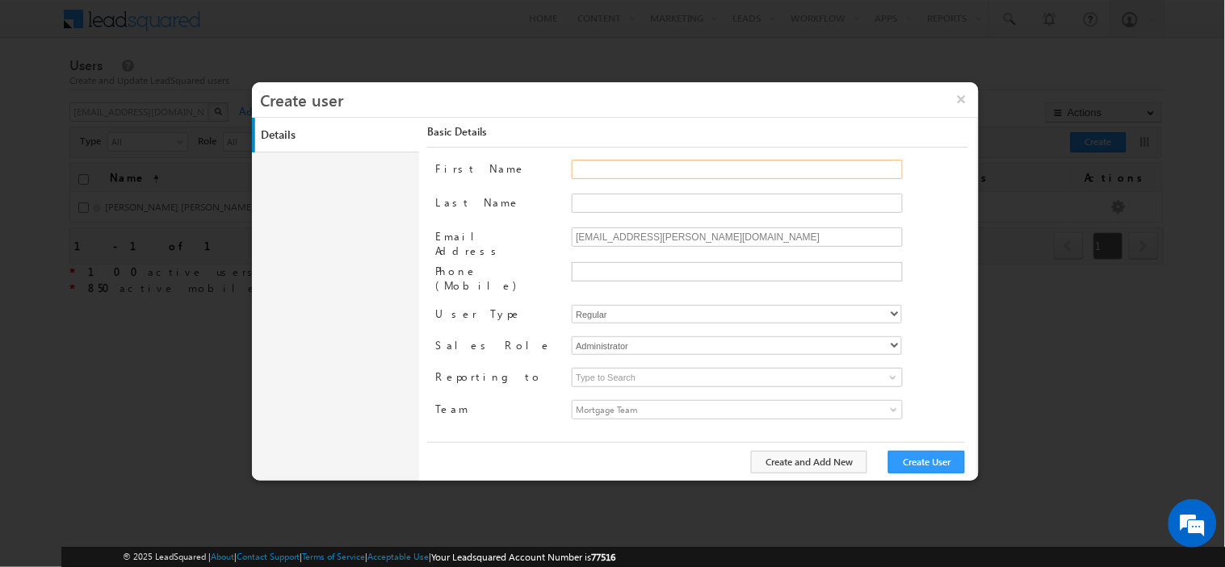
click at [632, 178] on input "First Name" at bounding box center [737, 169] width 331 height 19
paste input "[PERSON_NAME]"
type input "Chand"
paste input "[PERSON_NAME]"
type input "[PERSON_NAME]"
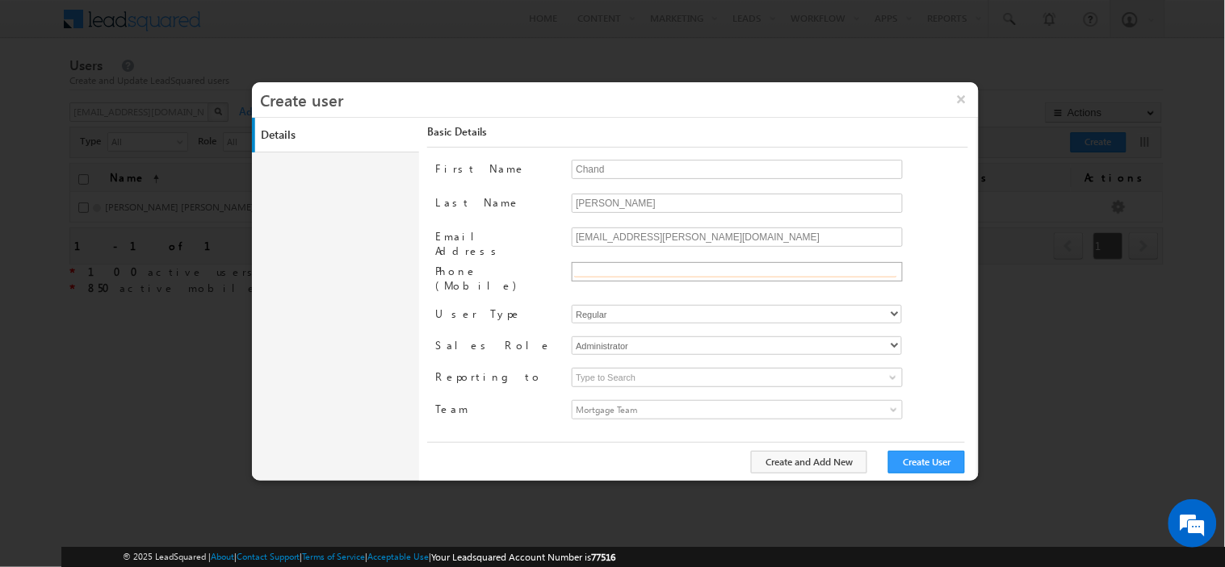
click at [631, 272] on input "text" at bounding box center [735, 271] width 323 height 13
paste input "9509841616"
type input "[PHONE_NUMBER]"
select select "1"
type input "30e6ca1a-2f90-11ef-b6b6-021c14776133"
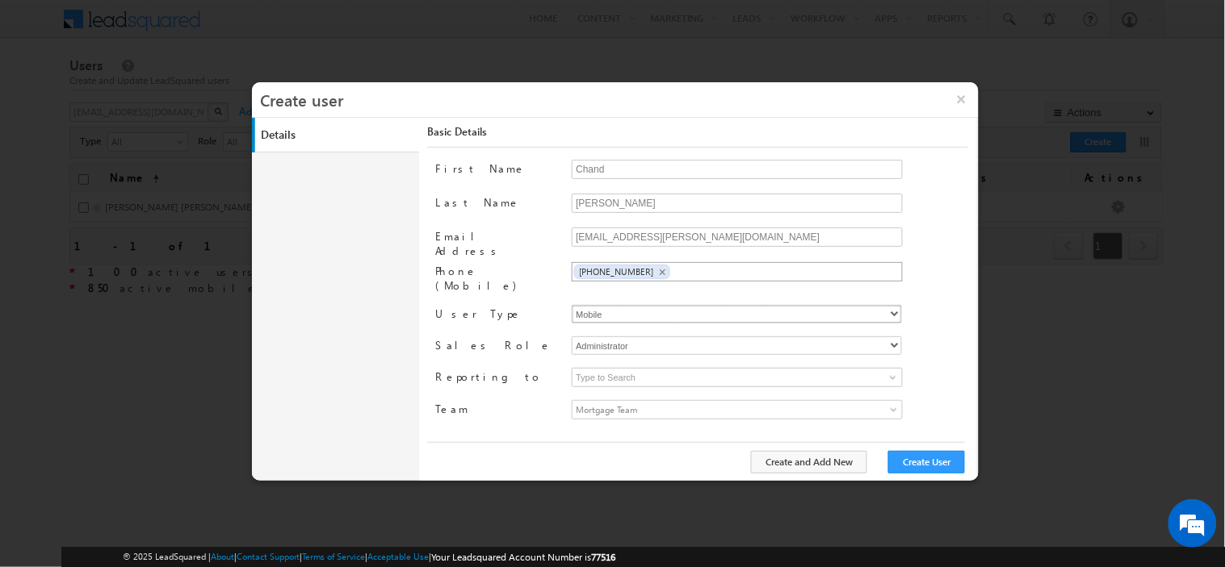
click at [572, 305] on select "Regular Mobile" at bounding box center [737, 314] width 330 height 19
select select "Sales_User"
paste input "[PERSON_NAME]"
type input "[PERSON_NAME]"
click at [709, 401] on span "Mortgage Team" at bounding box center [695, 410] width 247 height 18
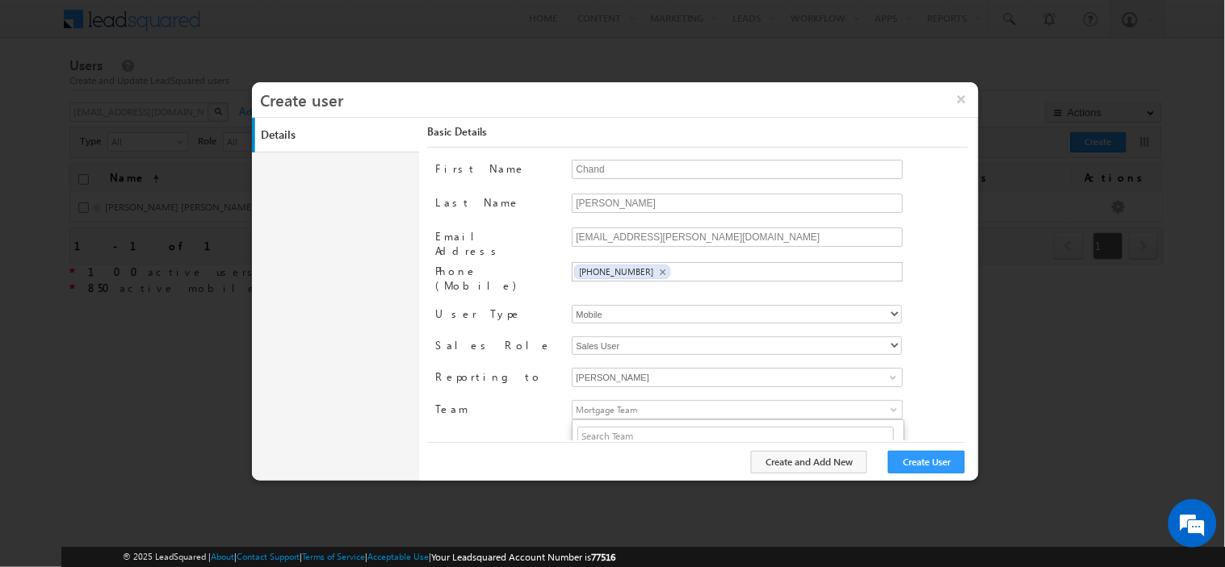
scroll to position [130, 0]
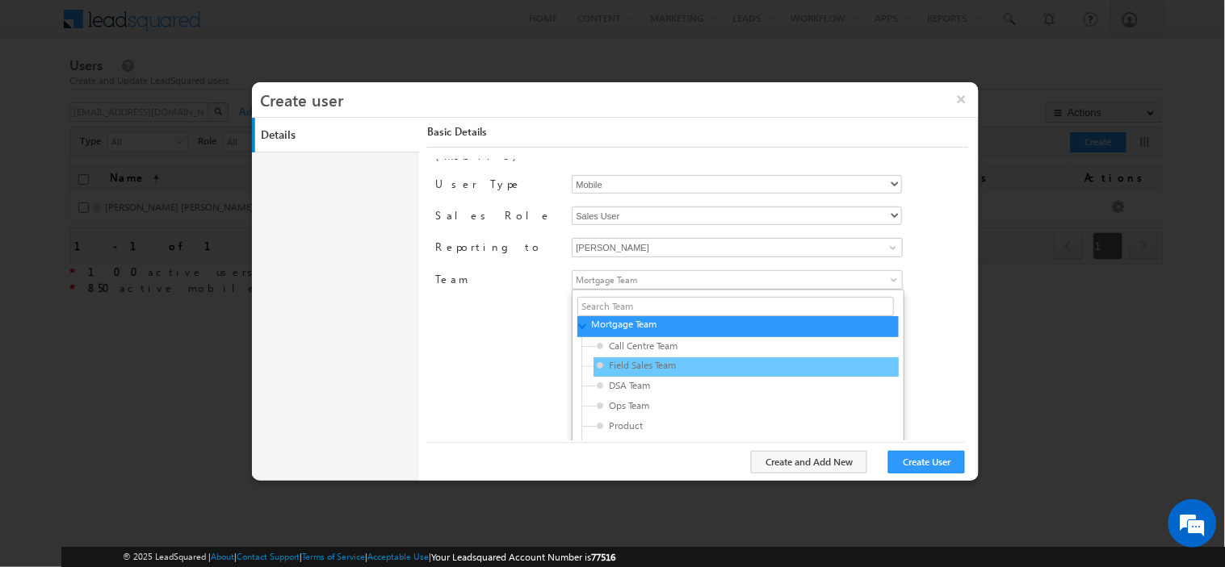
click at [678, 363] on div "Field Sales Team" at bounding box center [745, 368] width 305 height 20
type input "3f196cfc-3465-11ef-b6b6-021c14776133"
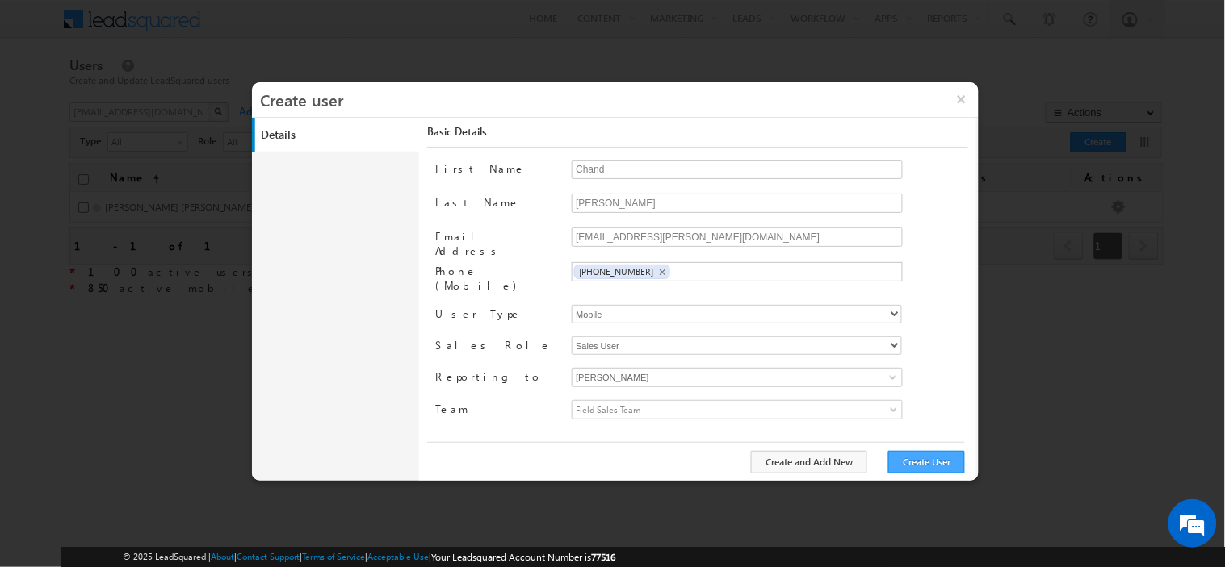
scroll to position [0, 0]
click at [923, 460] on button "Create User" at bounding box center [926, 462] width 77 height 23
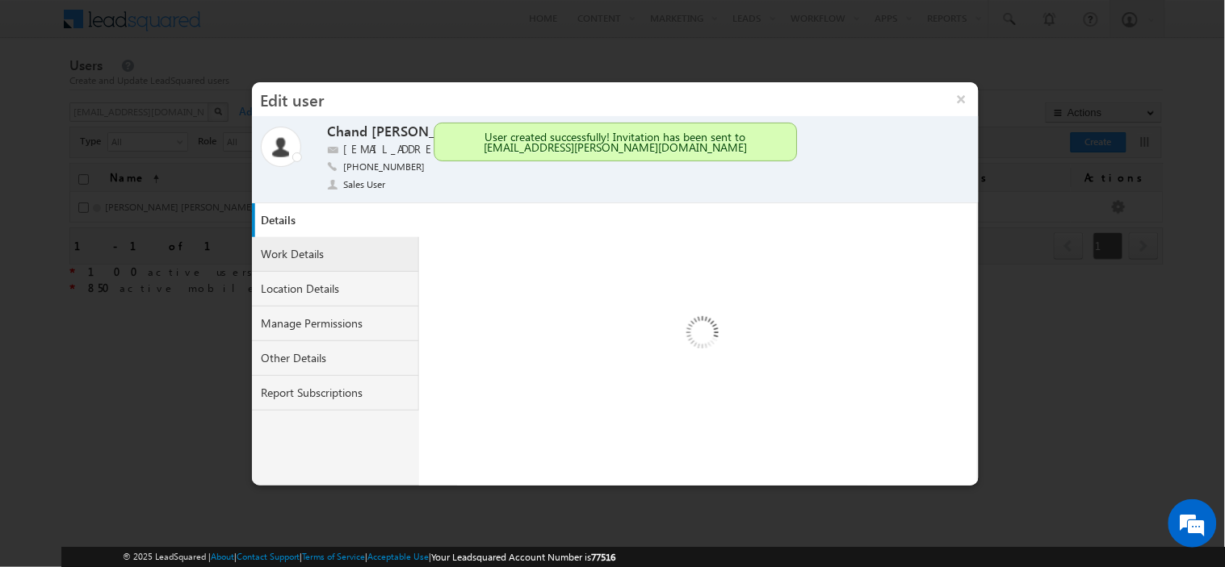
click at [324, 252] on link "Work Details" at bounding box center [336, 254] width 168 height 35
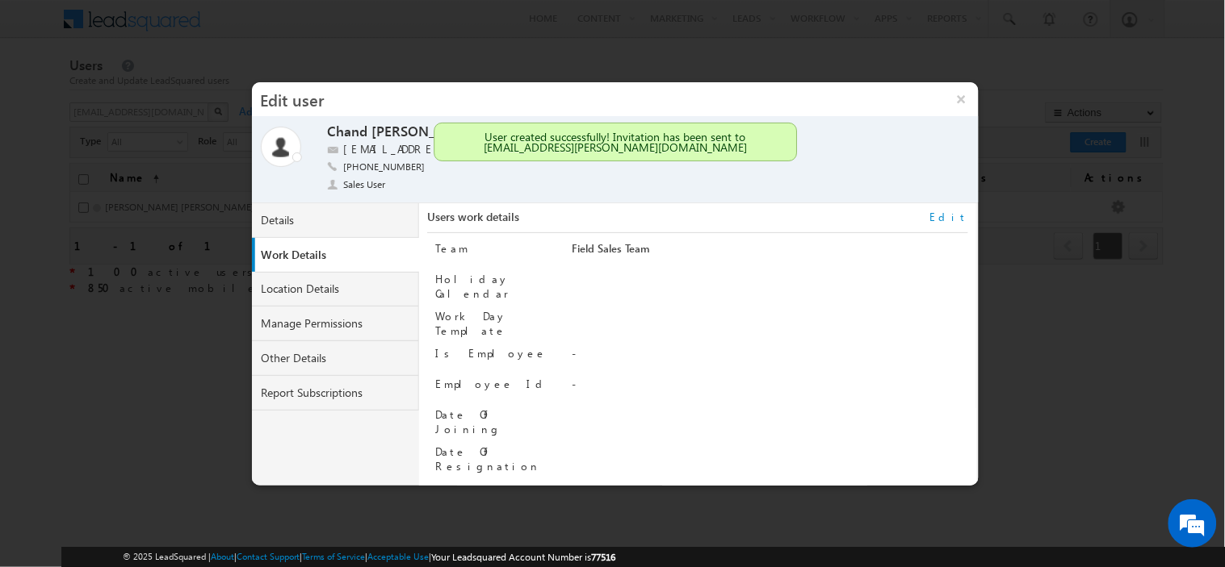
click at [961, 214] on link "Edit" at bounding box center [949, 217] width 38 height 15
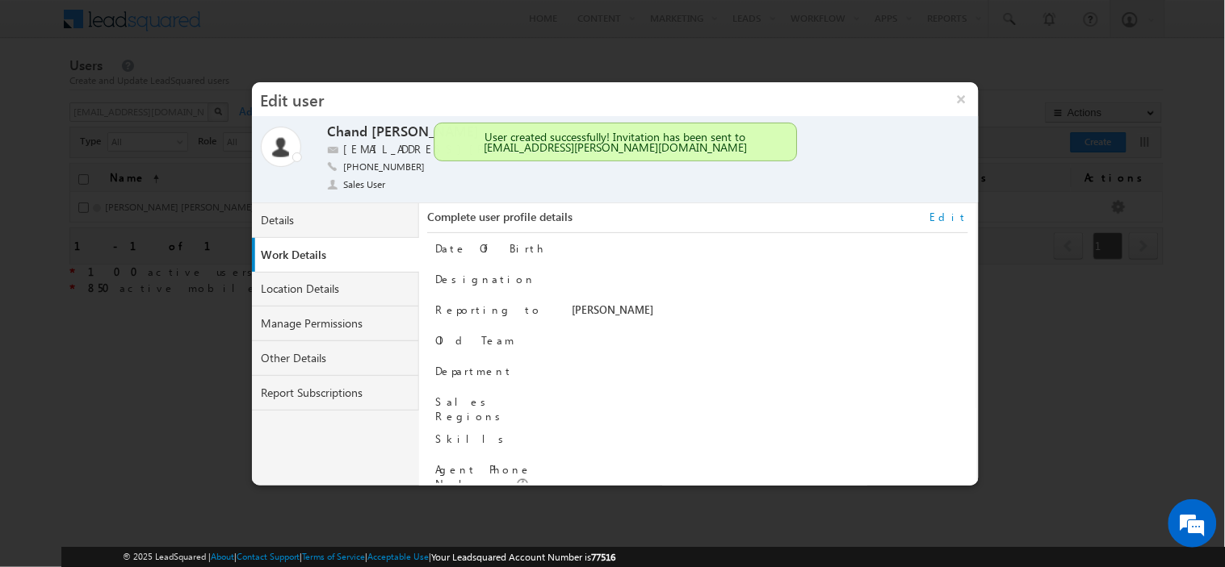
click at [654, 370] on div at bounding box center [770, 375] width 396 height 23
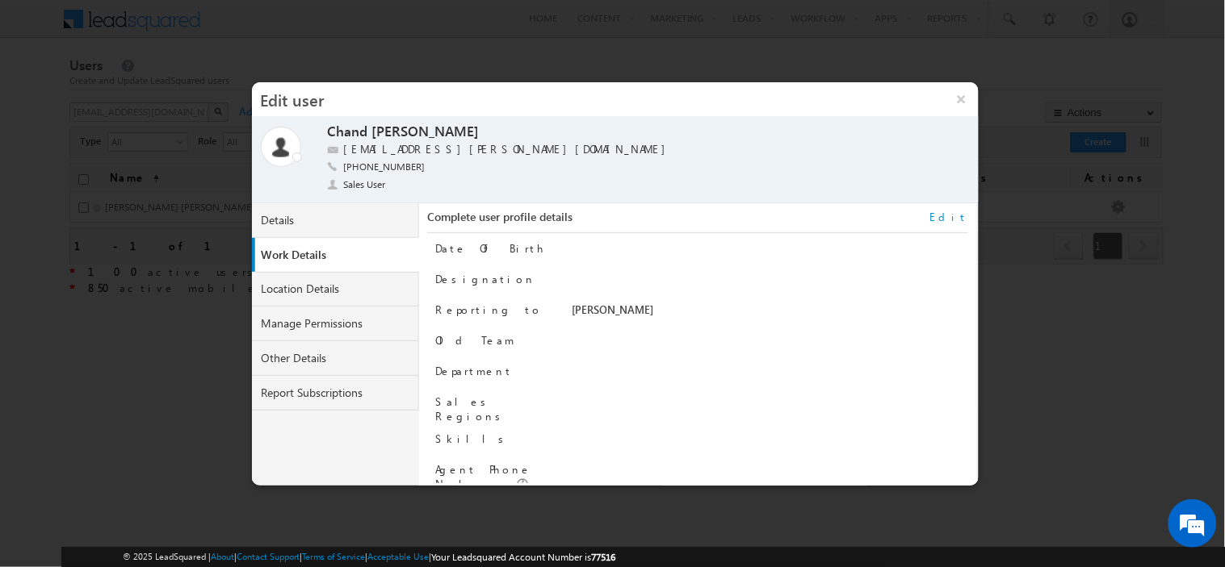
click at [949, 211] on link "Edit" at bounding box center [949, 217] width 38 height 15
click at [888, 472] on button "Cancel" at bounding box center [872, 466] width 61 height 23
click at [284, 256] on link "Work Details" at bounding box center [339, 255] width 168 height 35
click at [316, 221] on link "Details" at bounding box center [336, 220] width 168 height 35
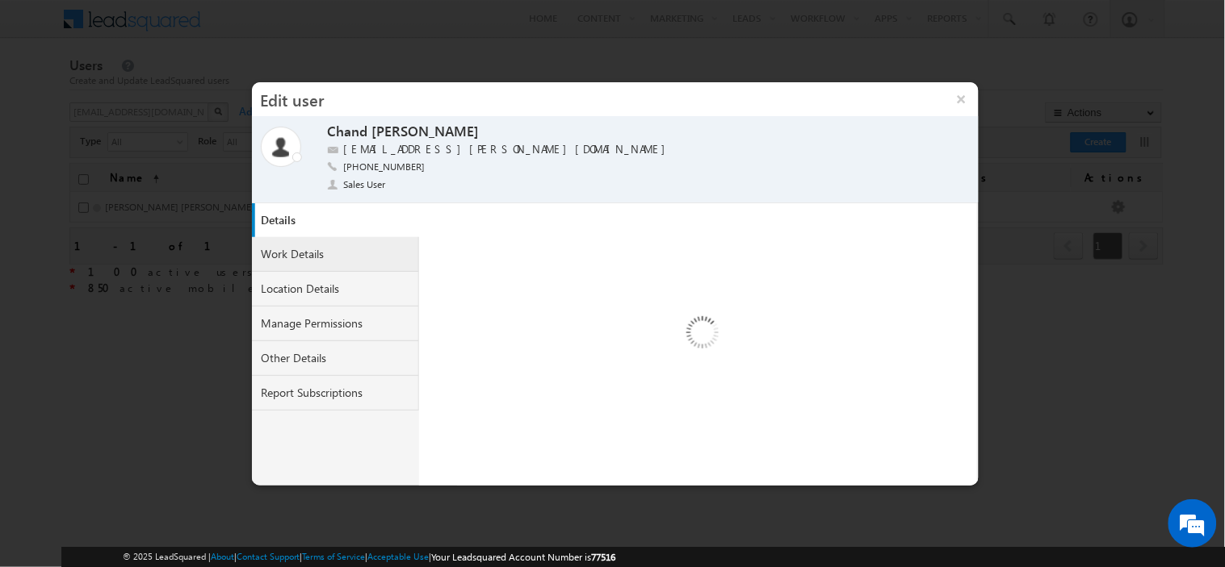
click at [321, 253] on link "Work Details" at bounding box center [336, 254] width 168 height 35
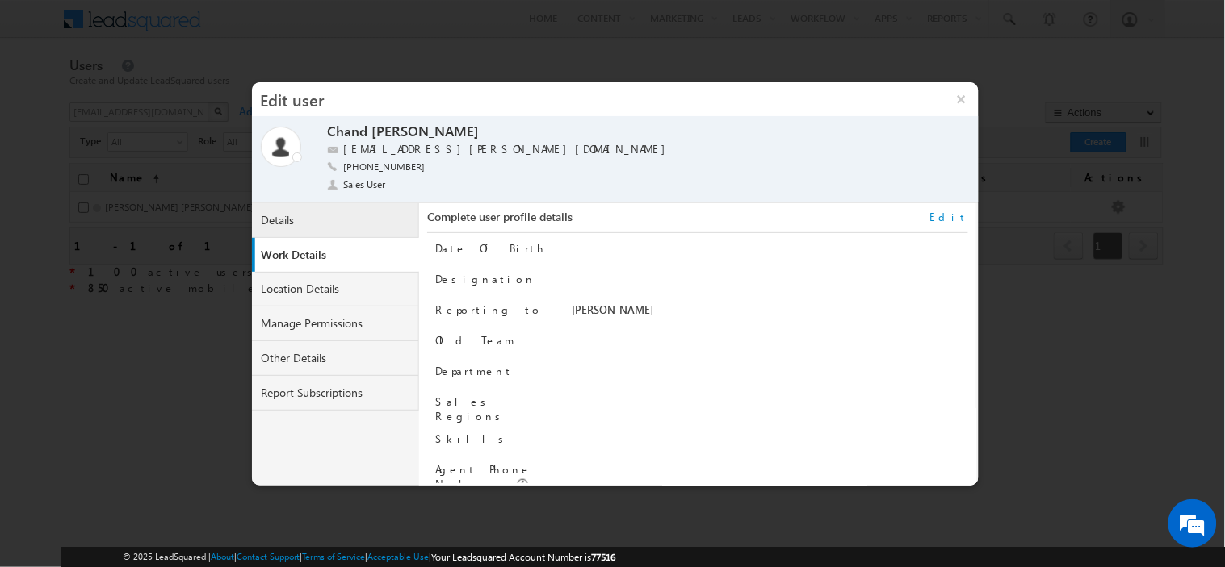
click at [270, 227] on link "Details" at bounding box center [336, 220] width 168 height 35
click at [270, 227] on link "Details" at bounding box center [339, 220] width 168 height 35
click at [302, 259] on link "Work Details" at bounding box center [336, 254] width 168 height 35
click at [302, 259] on link "Work Details" at bounding box center [339, 255] width 168 height 35
click at [348, 254] on link "Work Details" at bounding box center [339, 255] width 168 height 35
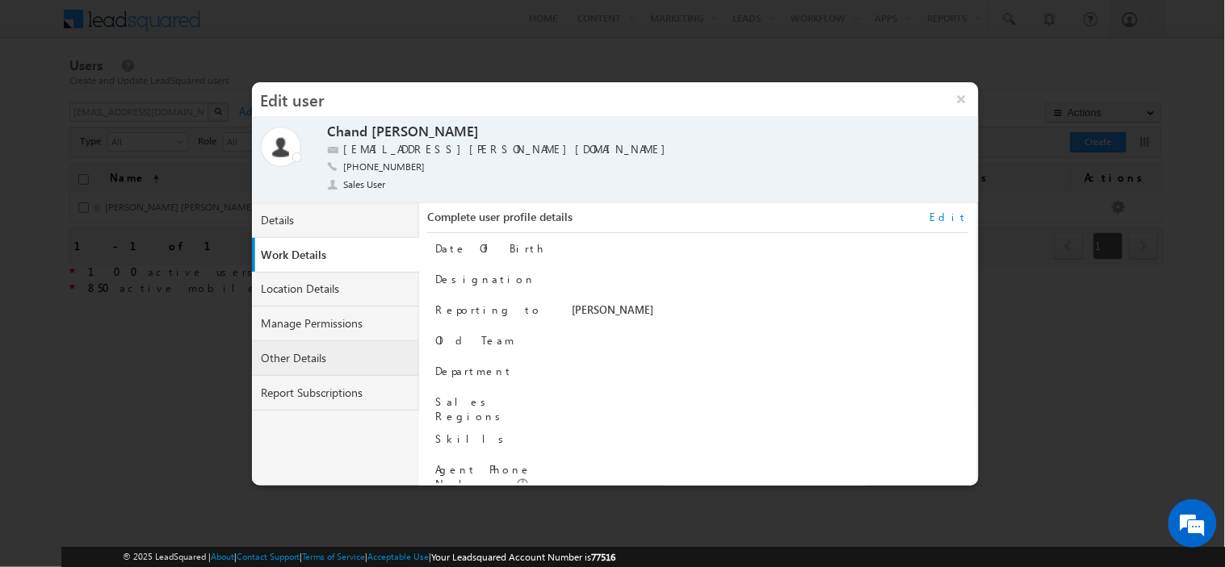
click at [324, 363] on link "Other Details" at bounding box center [336, 358] width 168 height 35
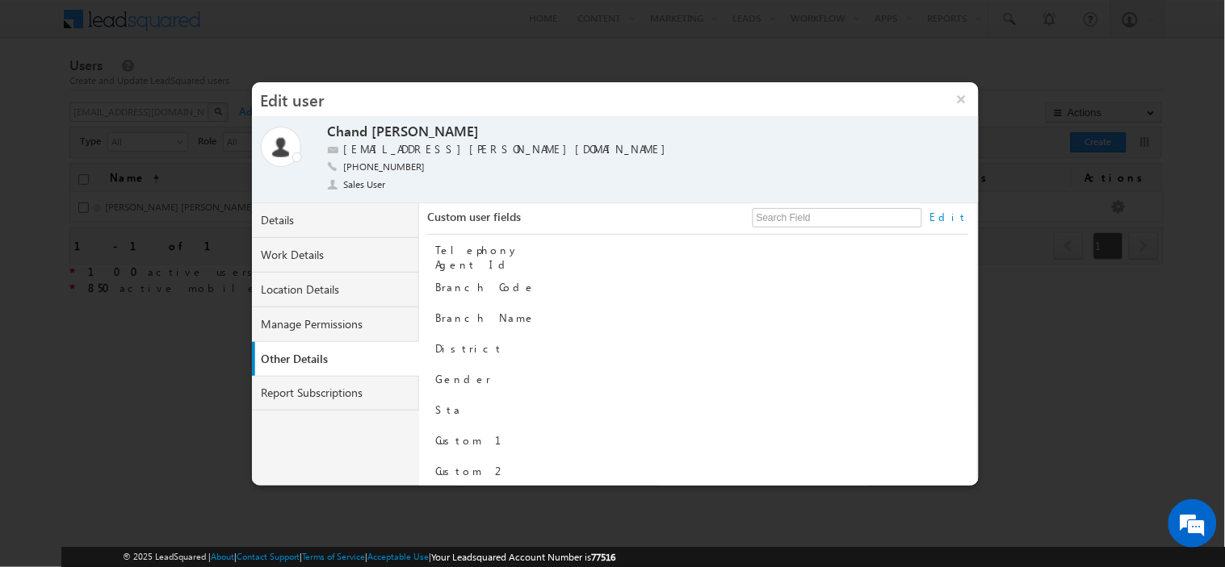
click at [954, 218] on link "Edit" at bounding box center [949, 217] width 38 height 15
click at [616, 317] on input "Branch Name" at bounding box center [737, 320] width 331 height 19
paste input "Bikaner"
type input "Bikaner"
click at [962, 467] on button "Save" at bounding box center [939, 464] width 49 height 23
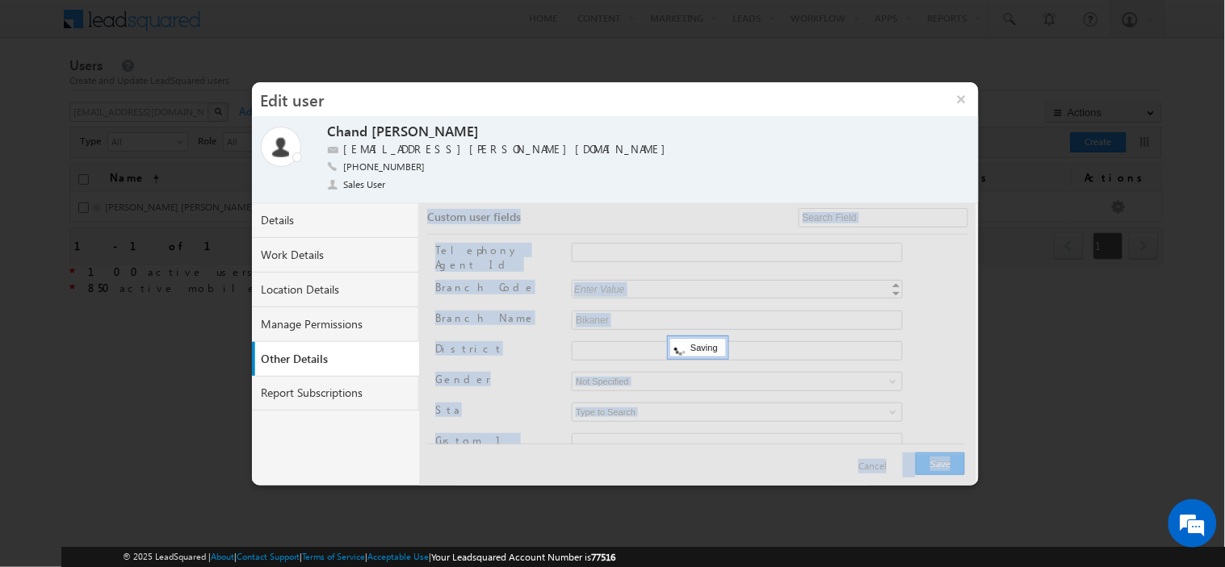
click at [962, 467] on div at bounding box center [697, 344] width 556 height 283
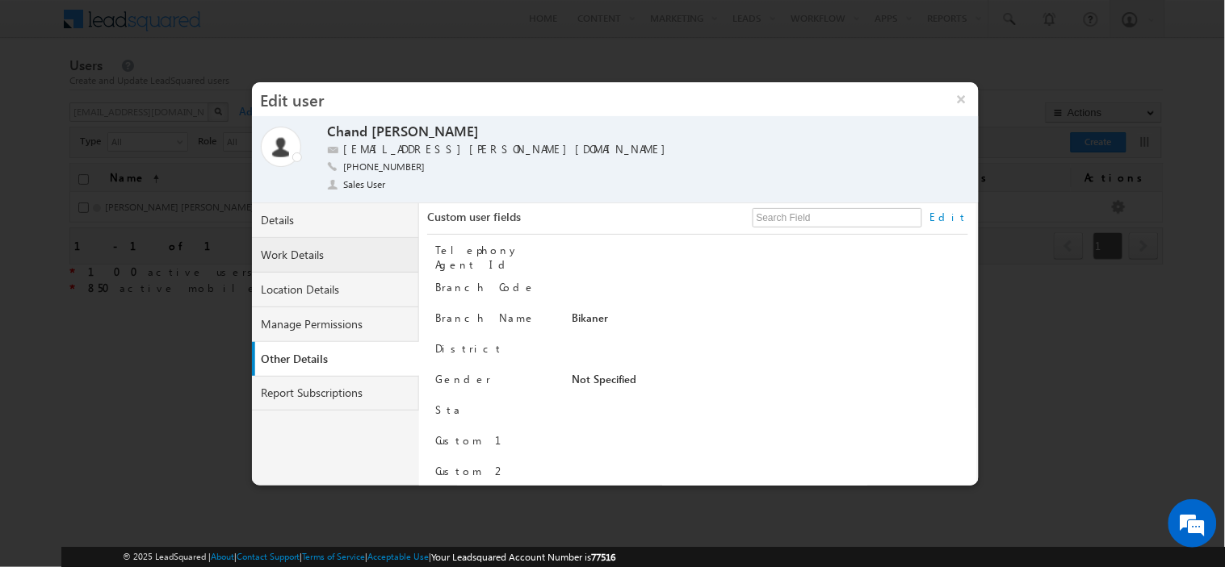
click at [348, 245] on link "Work Details" at bounding box center [336, 255] width 168 height 35
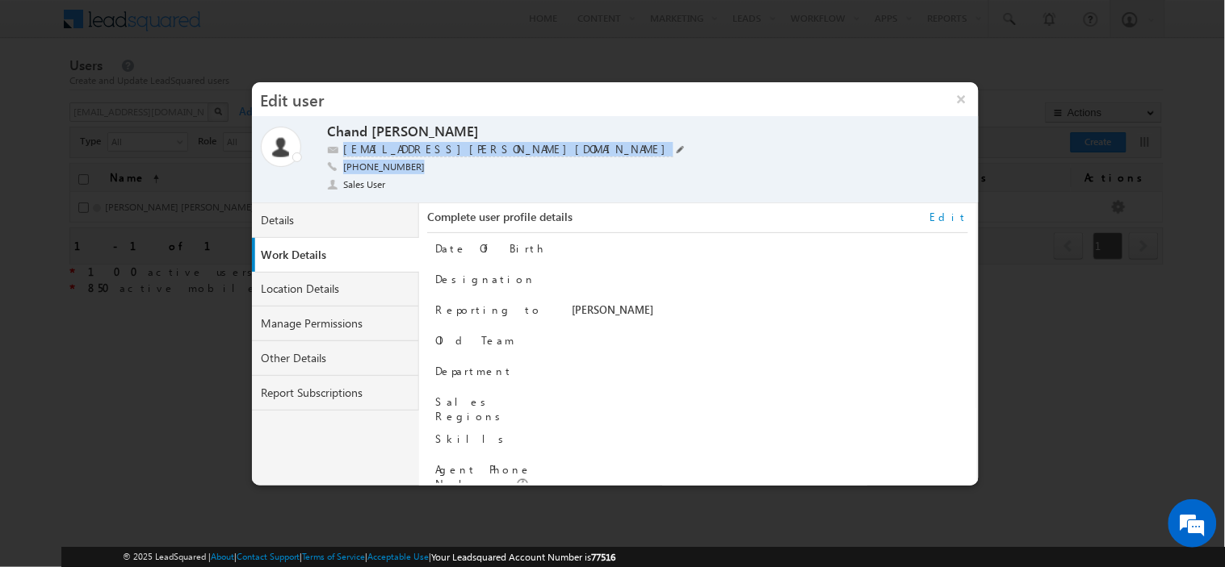
drag, startPoint x: 517, startPoint y: 161, endPoint x: 345, endPoint y: 150, distance: 172.3
click at [345, 150] on div "Chand [PERSON_NAME] Mohammad [EMAIL_ADDRESS][PERSON_NAME][DOMAIN_NAME] [PHONE_N…" at bounding box center [621, 161] width 588 height 76
click at [521, 154] on div "[EMAIL_ADDRESS][PERSON_NAME][DOMAIN_NAME]" at bounding box center [621, 150] width 588 height 16
drag, startPoint x: 512, startPoint y: 148, endPoint x: 343, endPoint y: 152, distance: 168.8
click at [343, 152] on div "[EMAIL_ADDRESS][PERSON_NAME][DOMAIN_NAME]" at bounding box center [621, 150] width 588 height 16
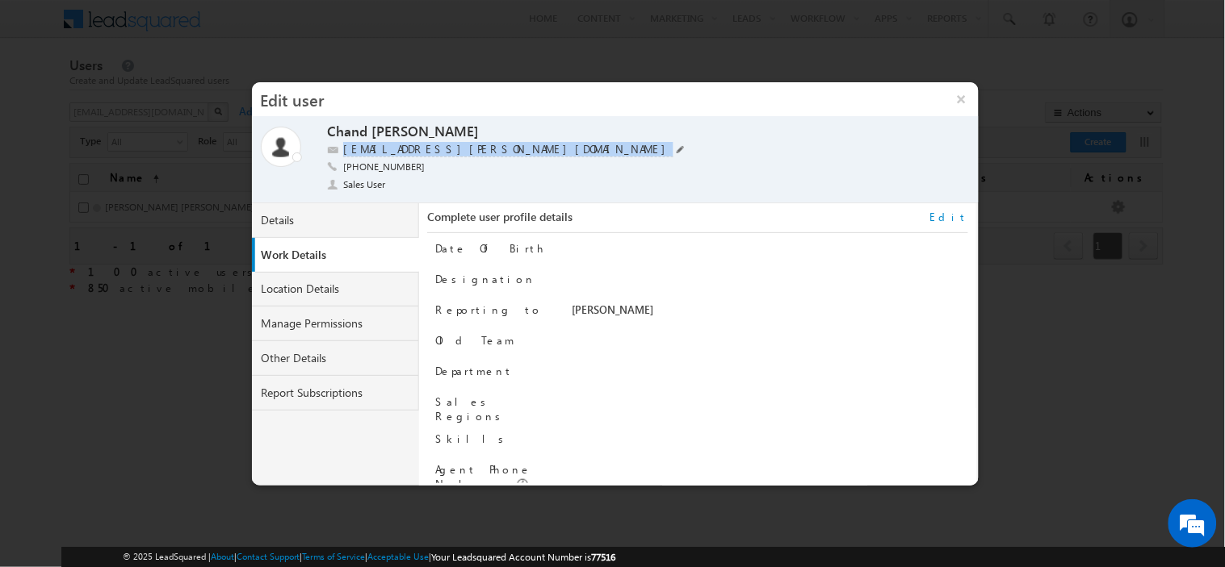
copy div "[EMAIL_ADDRESS][PERSON_NAME][DOMAIN_NAME]"
click at [955, 105] on button "×" at bounding box center [961, 99] width 35 height 34
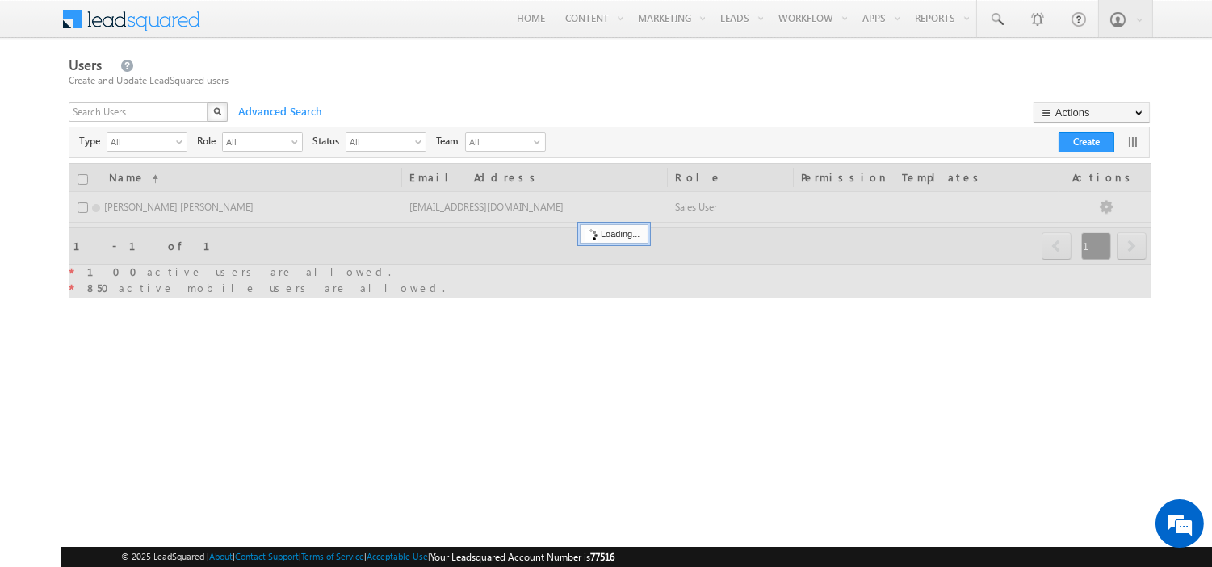
click at [204, 109] on div "X" at bounding box center [149, 114] width 161 height 23
click at [204, 109] on input "text" at bounding box center [139, 112] width 140 height 19
paste input "[EMAIL_ADDRESS][PERSON_NAME][DOMAIN_NAME]"
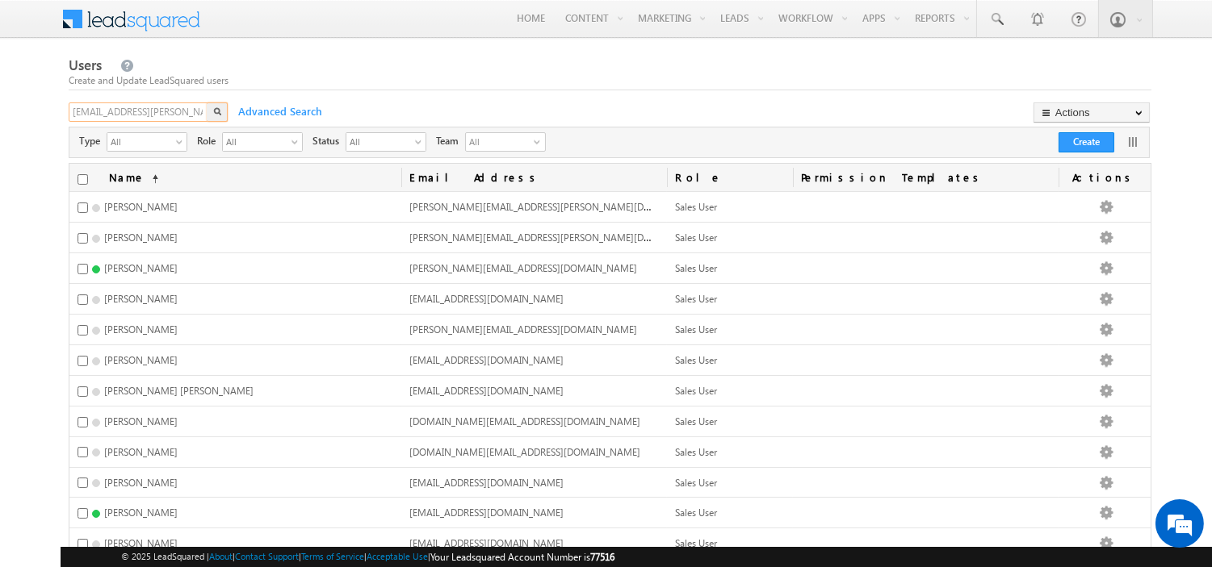
scroll to position [0, 11]
type input "[EMAIL_ADDRESS][PERSON_NAME][DOMAIN_NAME]"
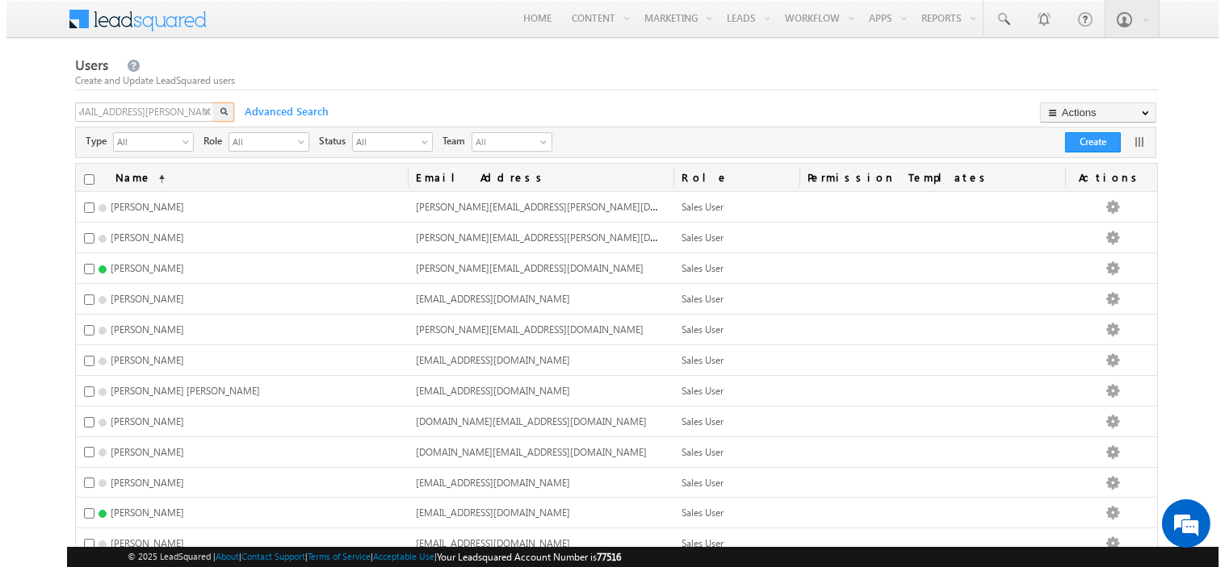
scroll to position [0, 0]
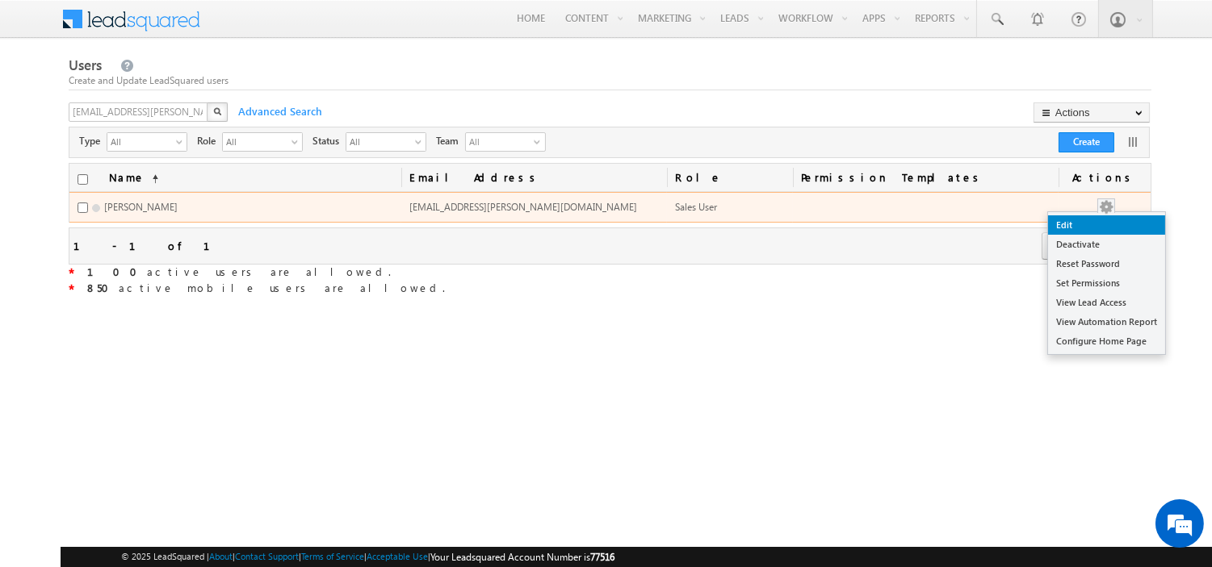
click at [1106, 228] on link "Edit" at bounding box center [1106, 225] width 117 height 19
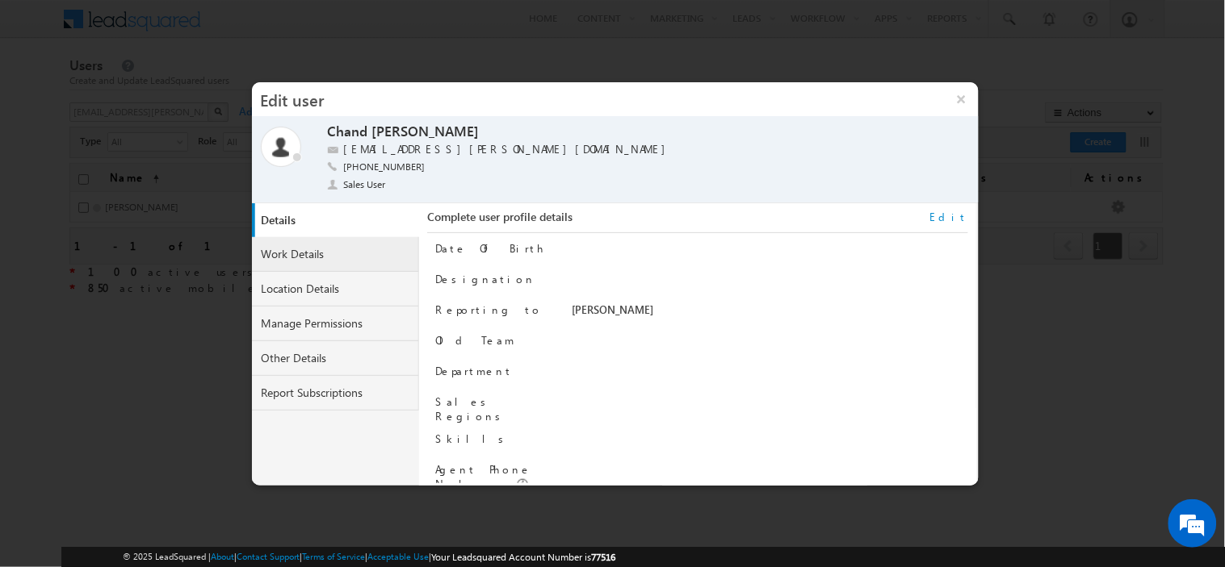
click at [311, 266] on link "Work Details" at bounding box center [336, 254] width 168 height 35
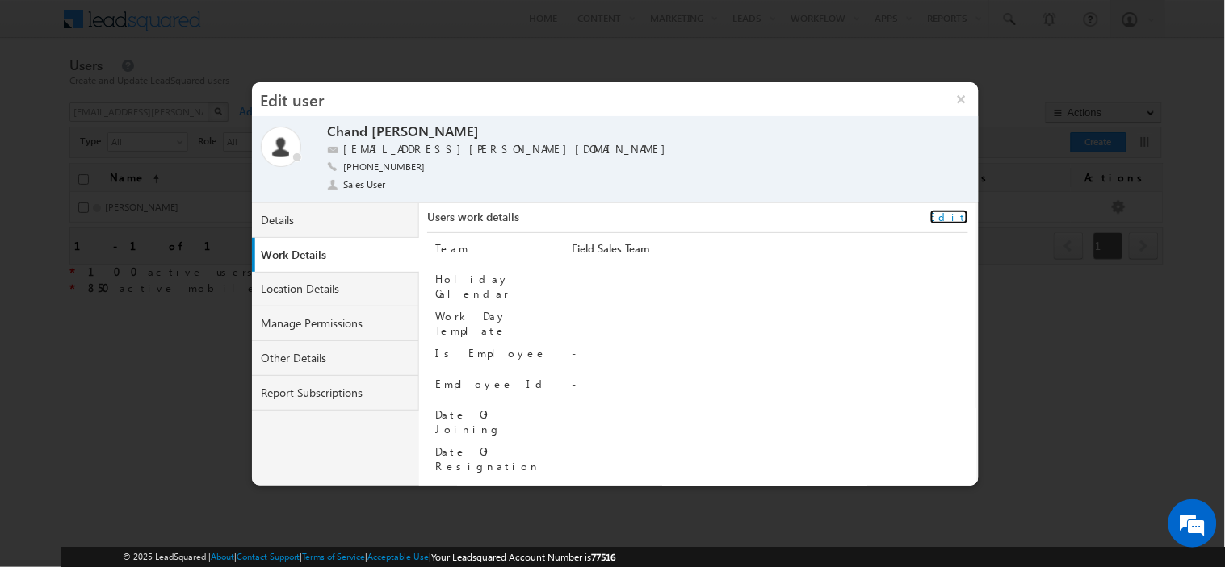
click at [957, 220] on link "Edit" at bounding box center [949, 217] width 38 height 15
click at [599, 377] on input "Employee Id" at bounding box center [737, 386] width 331 height 19
paste input "SGR5290"
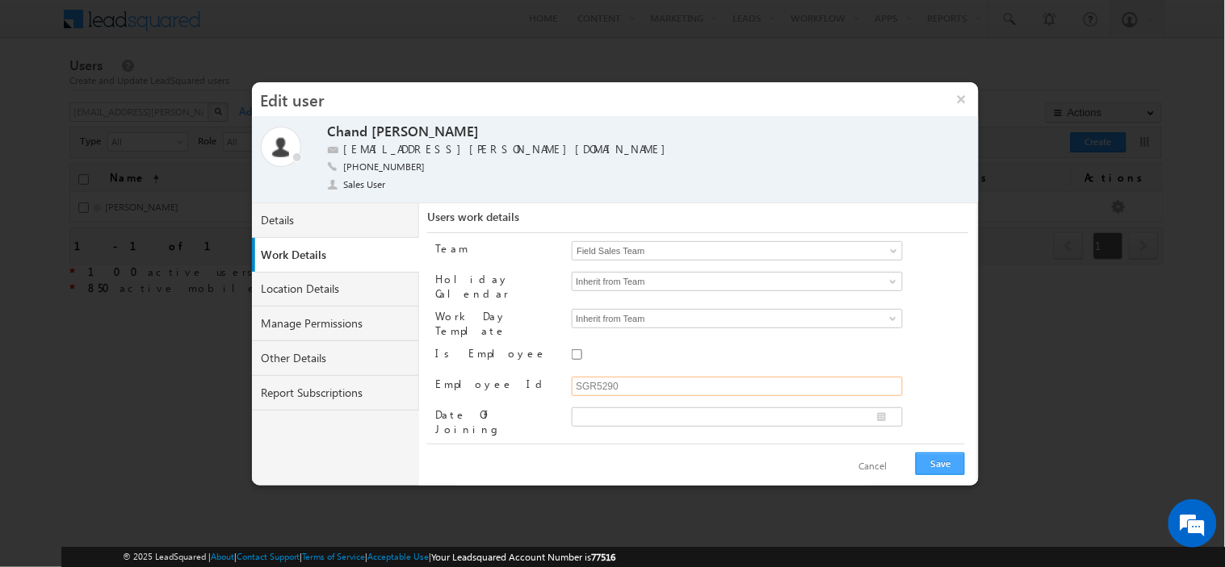
type input "SGR5290"
click at [953, 467] on button "Save" at bounding box center [939, 464] width 49 height 23
